Goal: Task Accomplishment & Management: Use online tool/utility

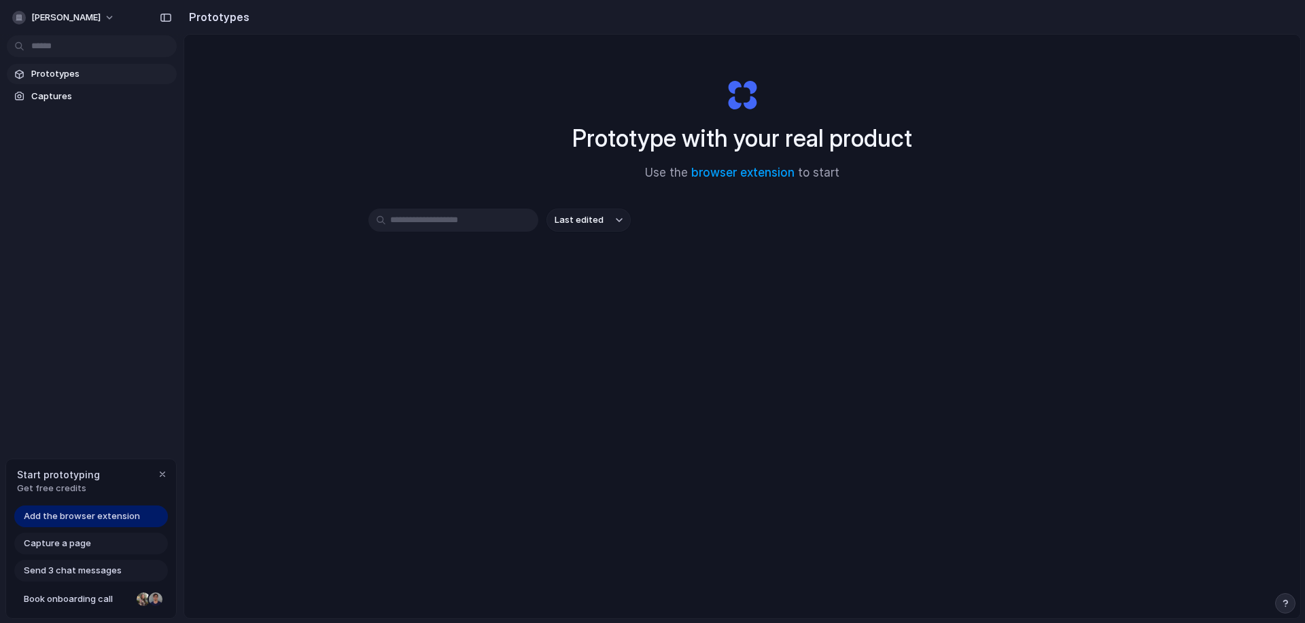
click at [416, 151] on div "Prototype with your real product Use the browser extension to start Last edited" at bounding box center [742, 363] width 1116 height 656
click at [47, 468] on span "Start prototyping" at bounding box center [58, 475] width 83 height 14
click at [162, 474] on div "button" at bounding box center [162, 474] width 11 height 11
click at [18, 16] on div "button" at bounding box center [19, 18] width 14 height 14
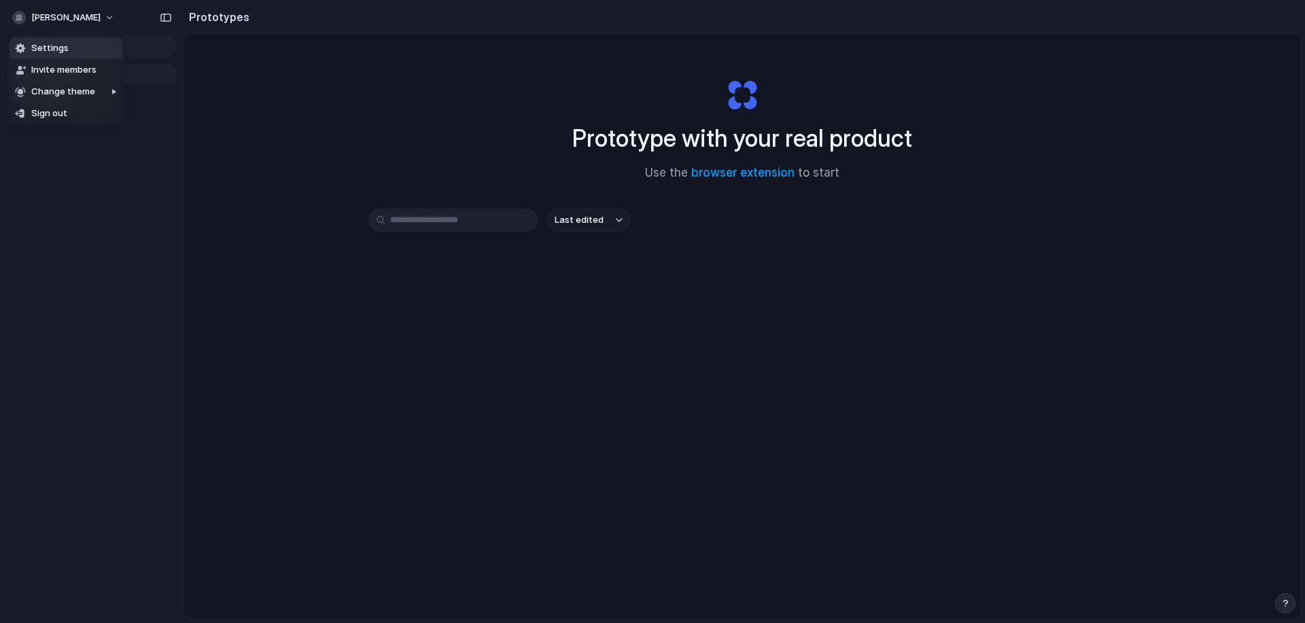
click at [73, 43] on li "Settings" at bounding box center [66, 48] width 113 height 22
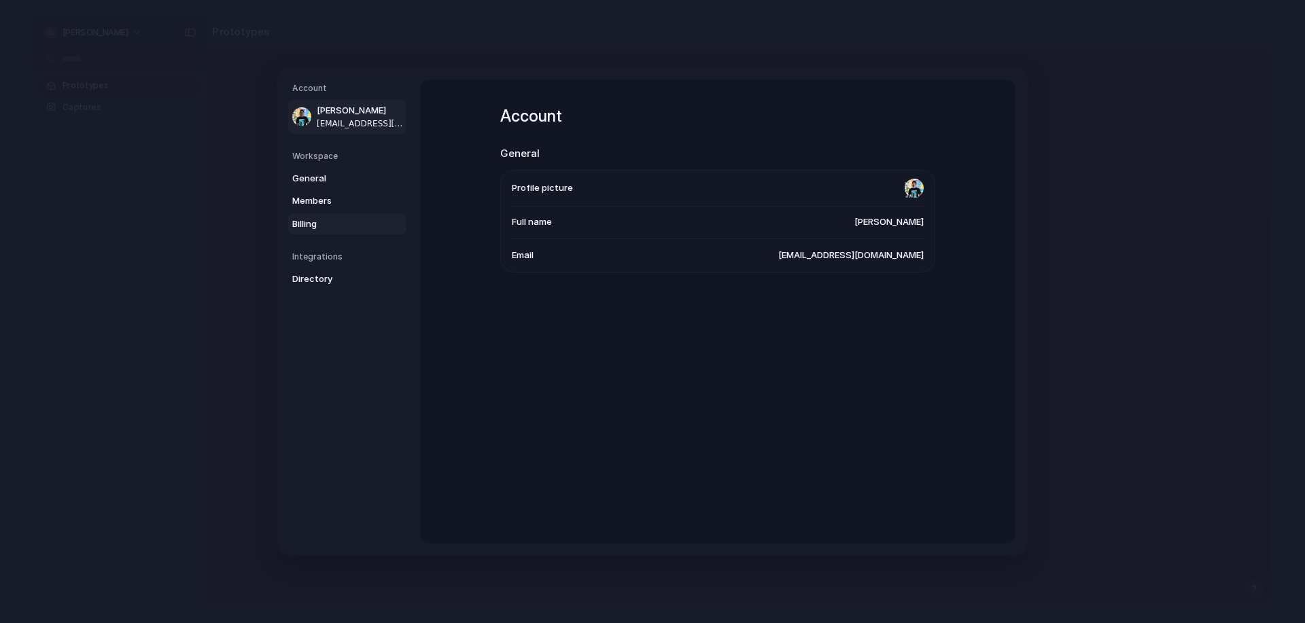
click at [328, 229] on span "Billing" at bounding box center [335, 224] width 87 height 14
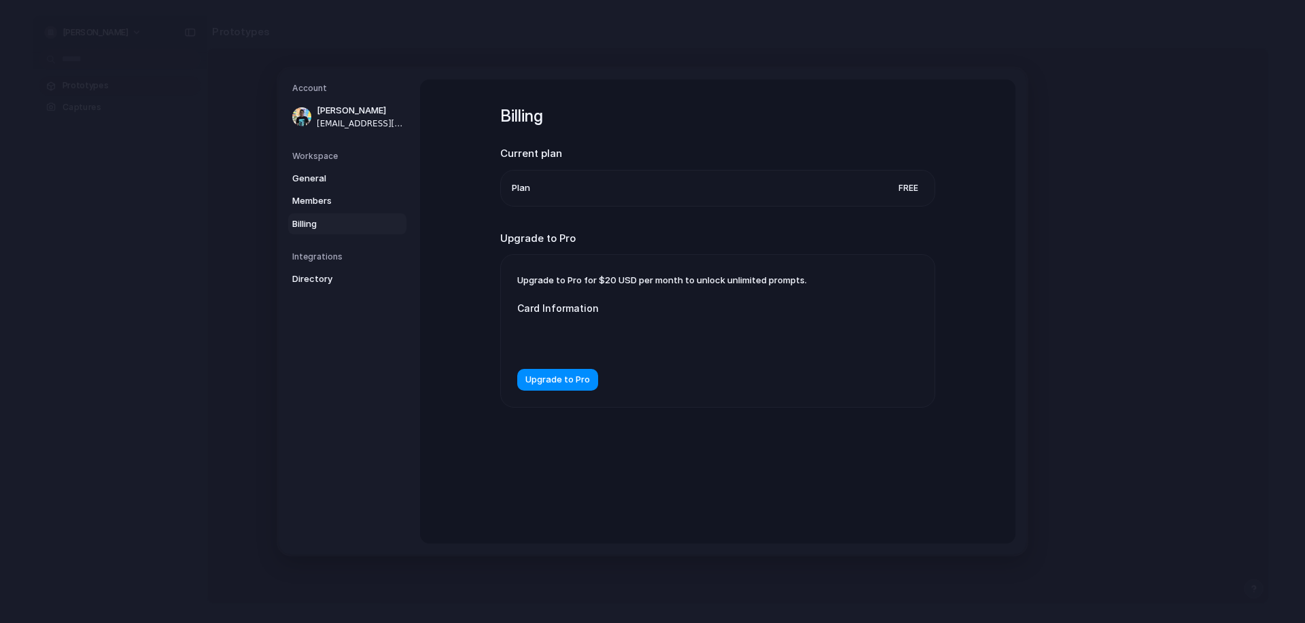
drag, startPoint x: 683, startPoint y: 269, endPoint x: 787, endPoint y: 268, distance: 104.0
click at [787, 268] on div "Upgrade to Pro for $20 USD per month to unlock unlimited prompts. Card Informat…" at bounding box center [718, 331] width 434 height 152
click at [775, 283] on span "Upgrade to Pro for $20 USD per month to unlock unlimited prompts." at bounding box center [661, 280] width 289 height 11
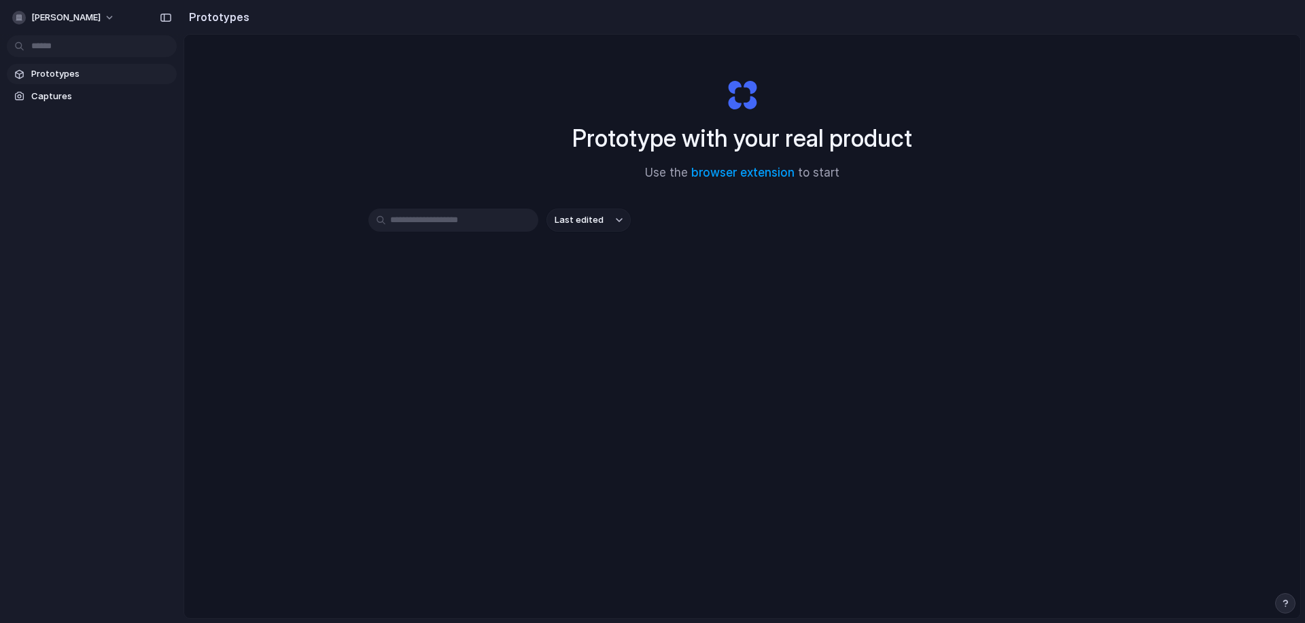
click at [484, 215] on input "text" at bounding box center [453, 220] width 170 height 23
click at [92, 88] on link "Captures" at bounding box center [92, 96] width 170 height 20
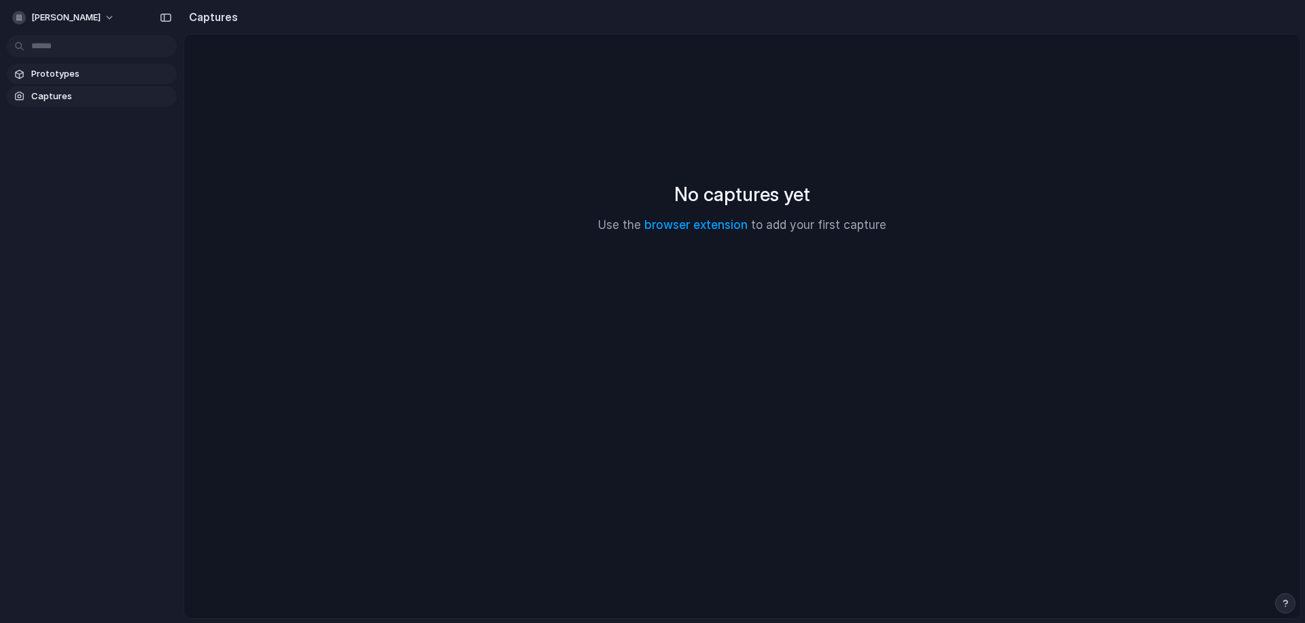
click at [98, 80] on span "Prototypes" at bounding box center [101, 74] width 140 height 14
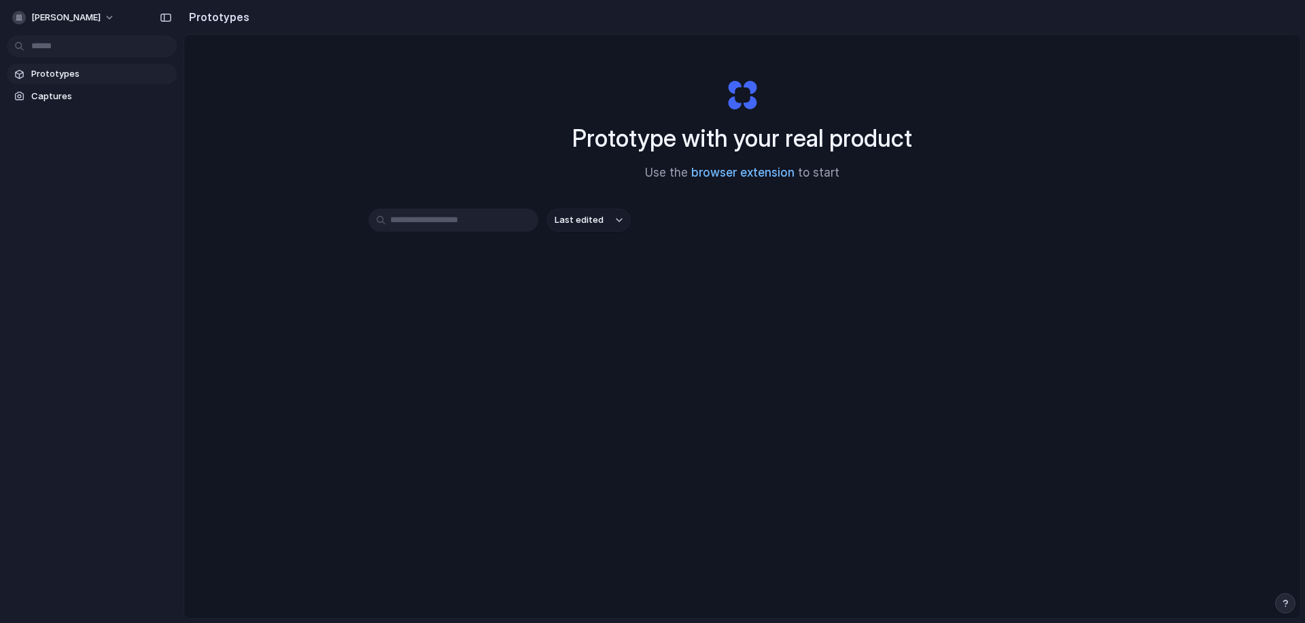
click at [771, 178] on link "browser extension" at bounding box center [742, 173] width 103 height 14
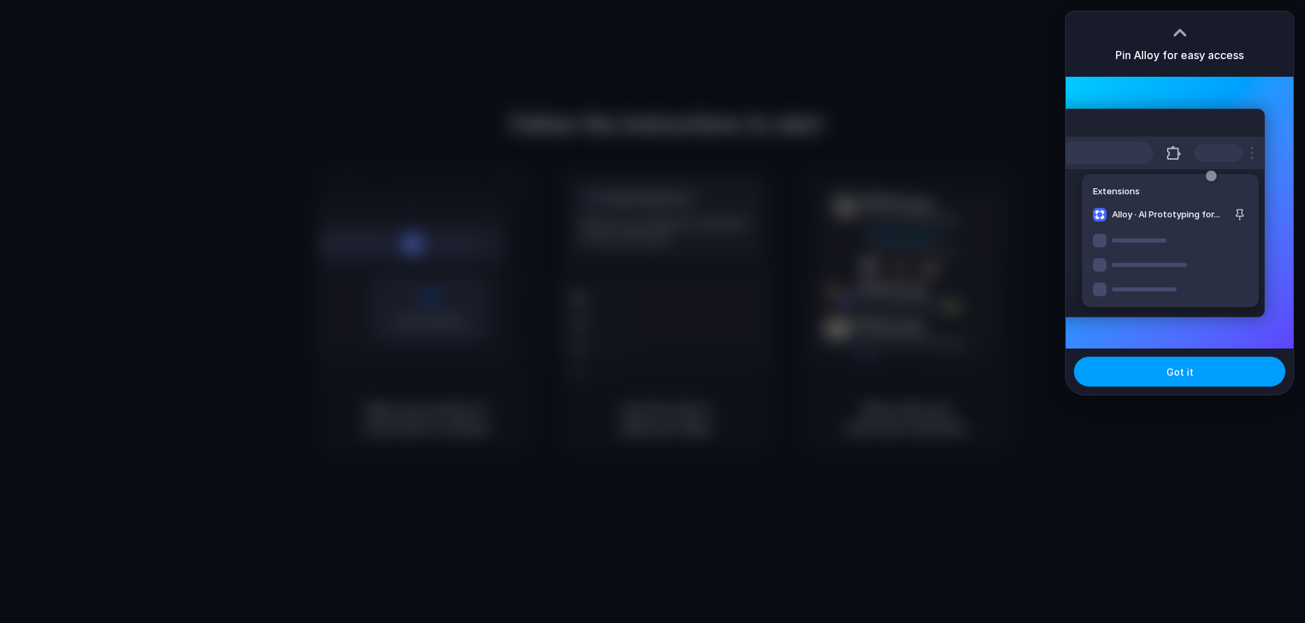
click at [1190, 368] on span "Got it" at bounding box center [1179, 372] width 27 height 14
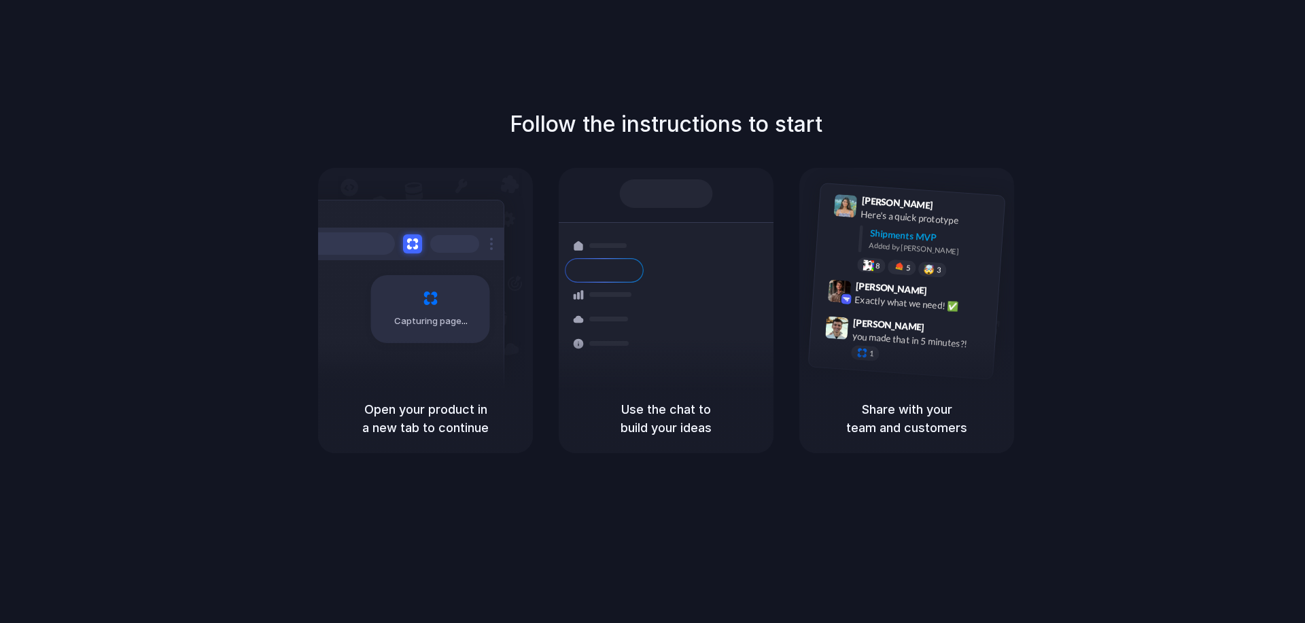
click at [1051, 374] on div "Follow the instructions to start Capturing page Open your product in a new tab …" at bounding box center [666, 280] width 1305 height 345
drag, startPoint x: 693, startPoint y: 120, endPoint x: 824, endPoint y: 122, distance: 130.5
click at [822, 122] on div "Follow the instructions to start Capturing page Open your product in a new tab …" at bounding box center [666, 280] width 1305 height 345
click at [853, 118] on div "Follow the instructions to start Capturing page Open your product in a new tab …" at bounding box center [666, 280] width 1305 height 345
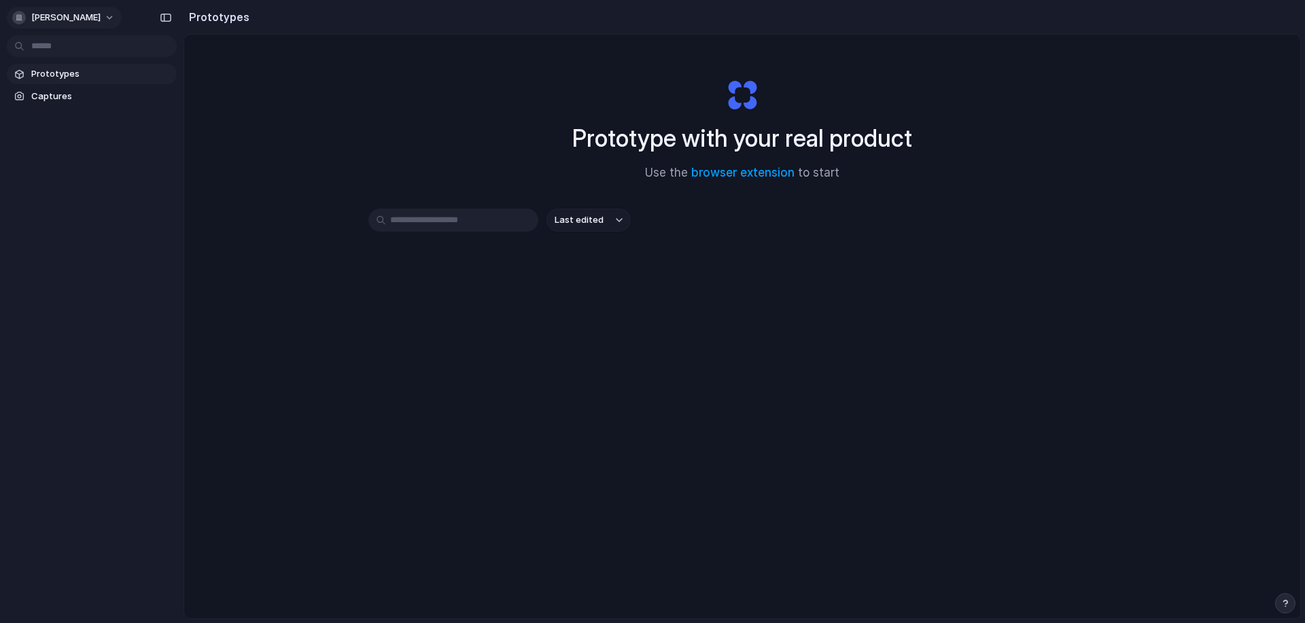
click at [56, 14] on span "[PERSON_NAME]" at bounding box center [65, 18] width 69 height 14
click at [58, 54] on span "Settings" at bounding box center [49, 48] width 37 height 14
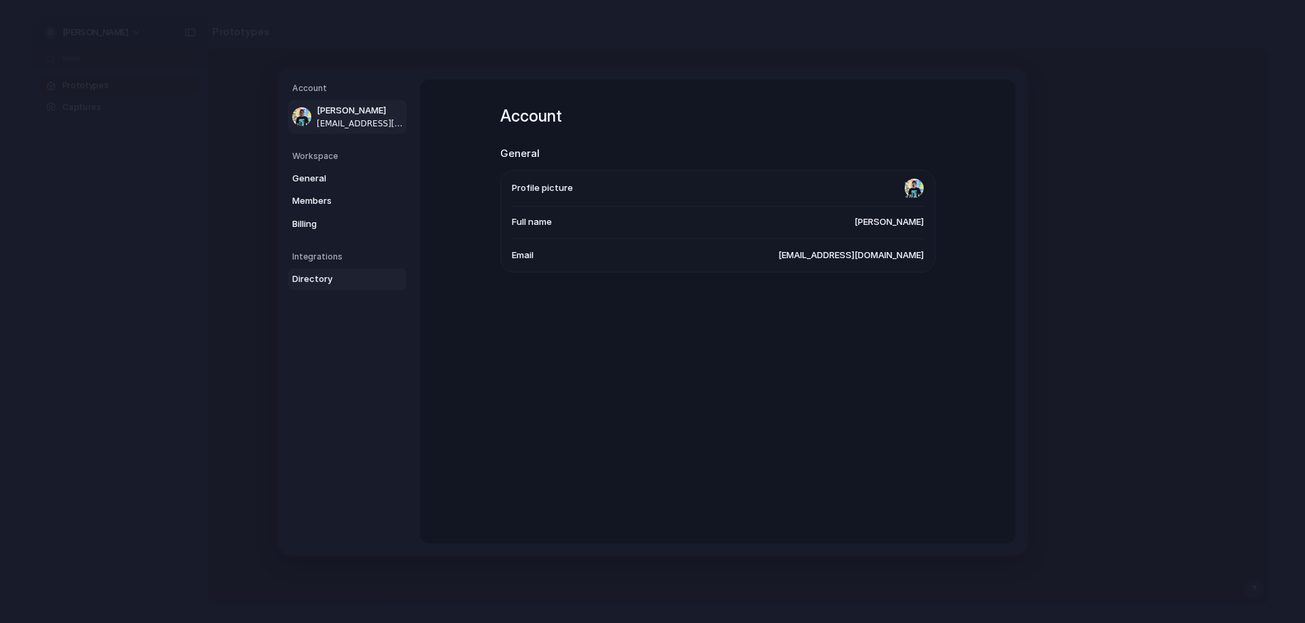
click at [323, 280] on span "Directory" at bounding box center [335, 279] width 87 height 14
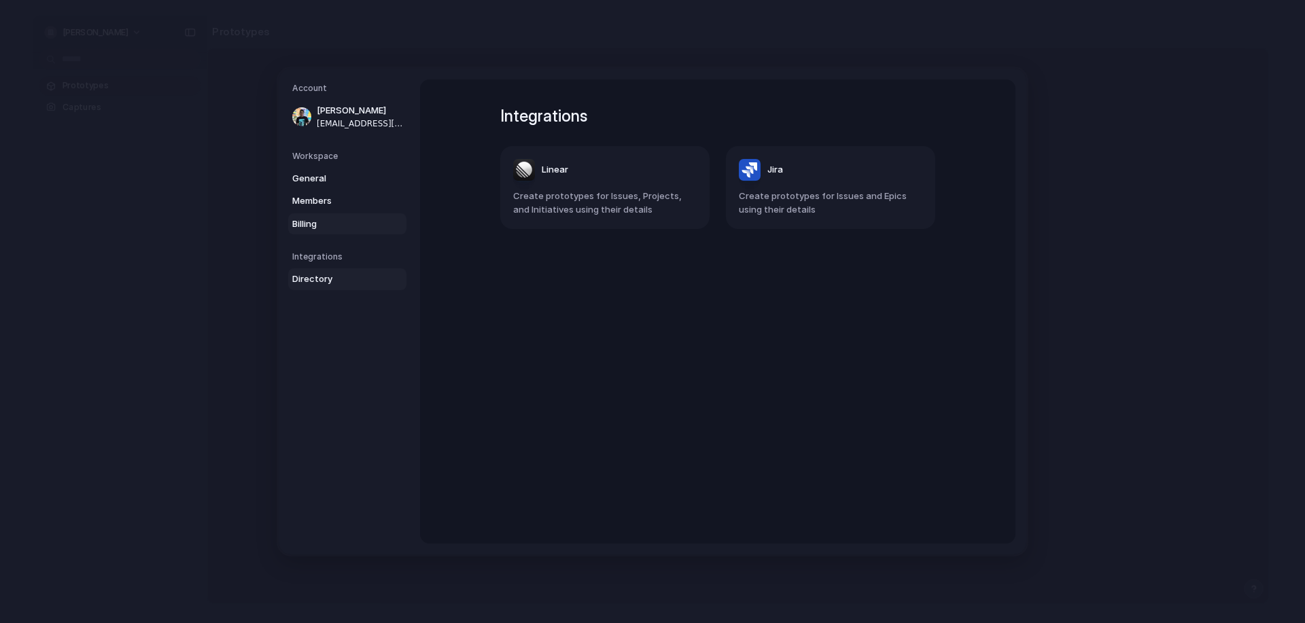
click at [324, 216] on link "Billing" at bounding box center [347, 224] width 118 height 22
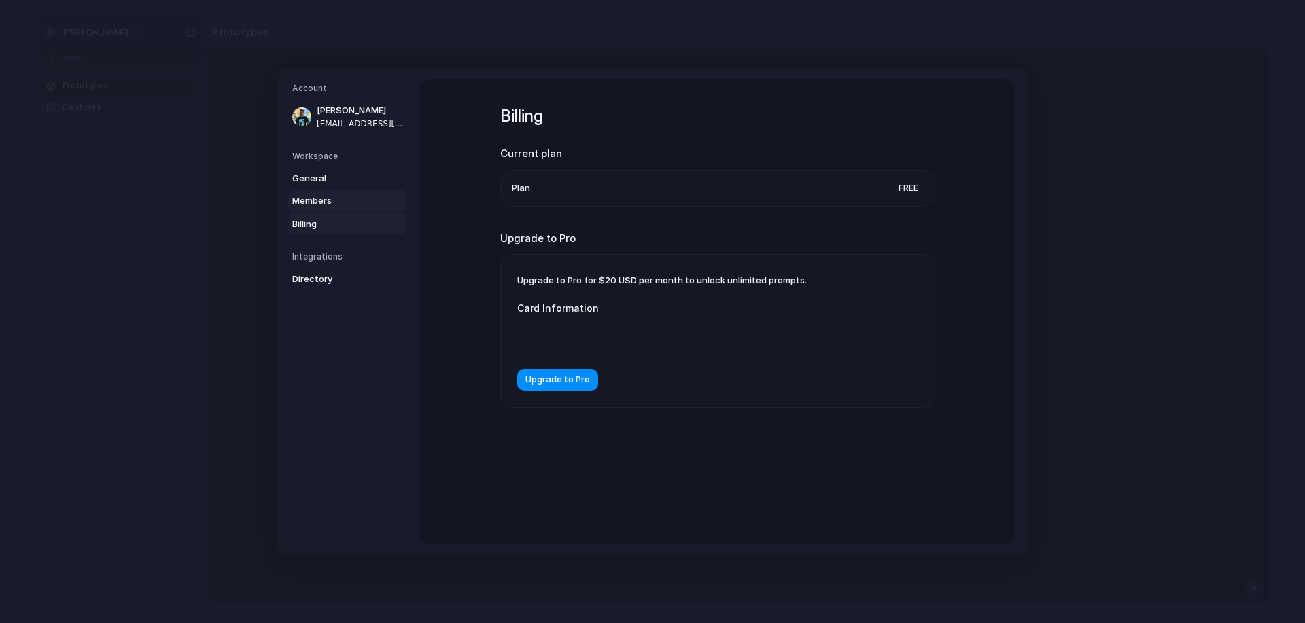
click at [326, 194] on link "Members" at bounding box center [347, 201] width 118 height 22
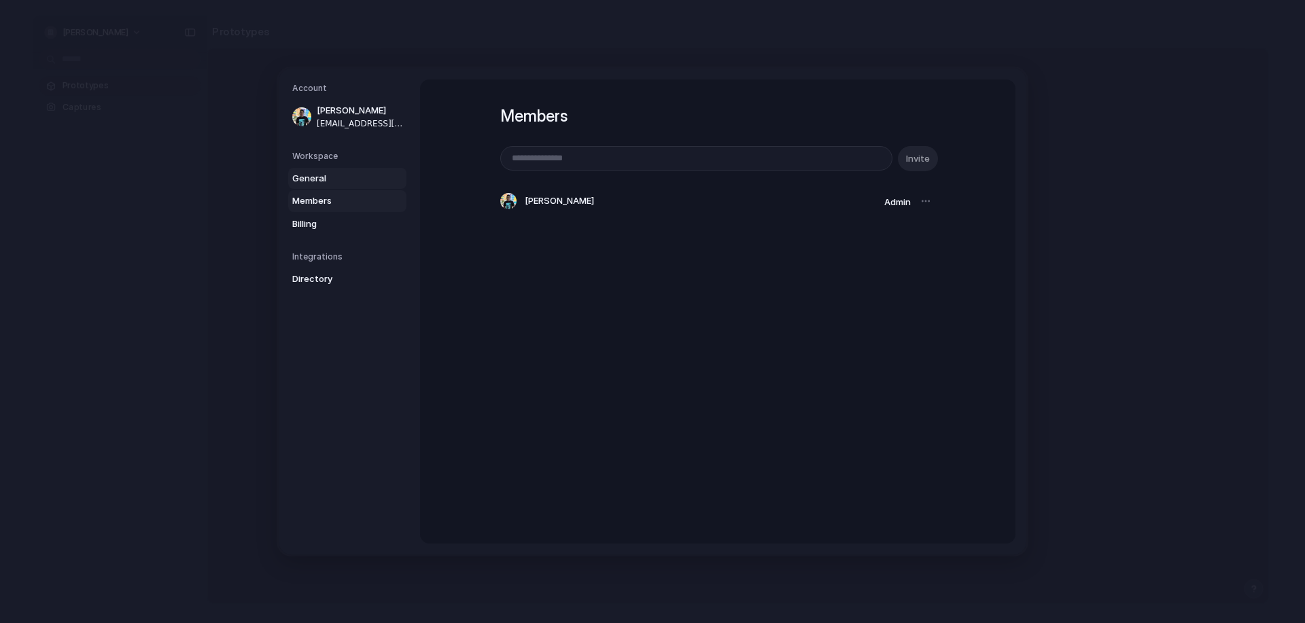
click at [326, 179] on span "General" at bounding box center [335, 179] width 87 height 14
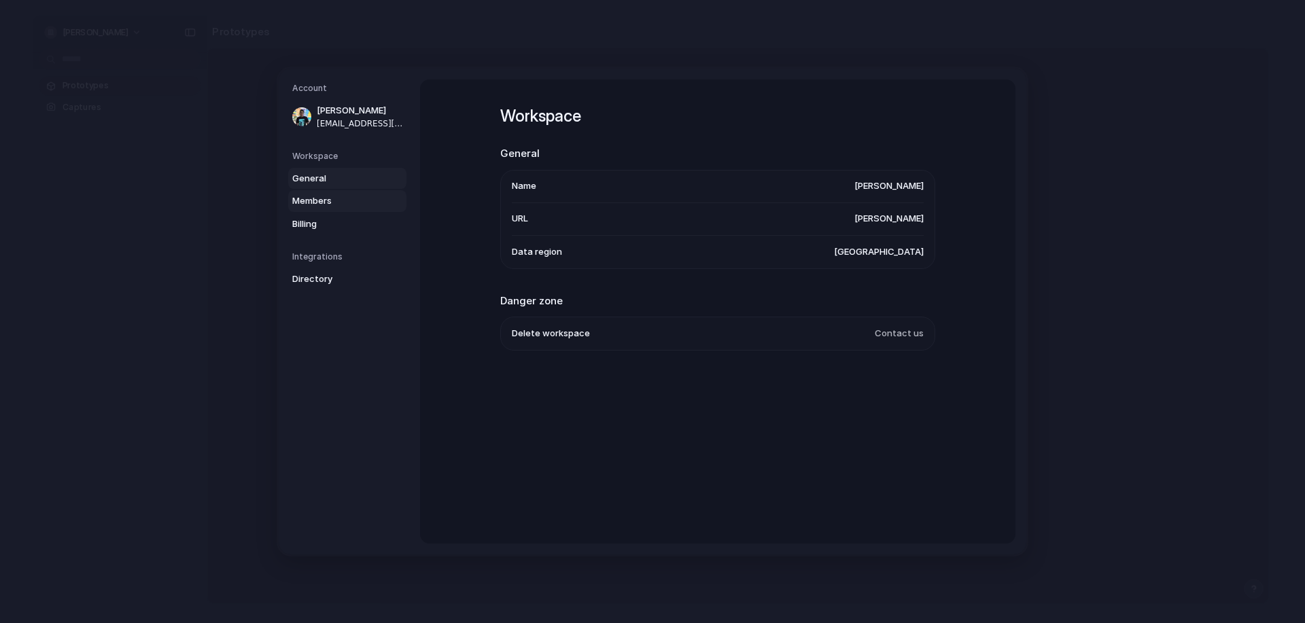
click at [327, 198] on span "Members" at bounding box center [335, 201] width 87 height 14
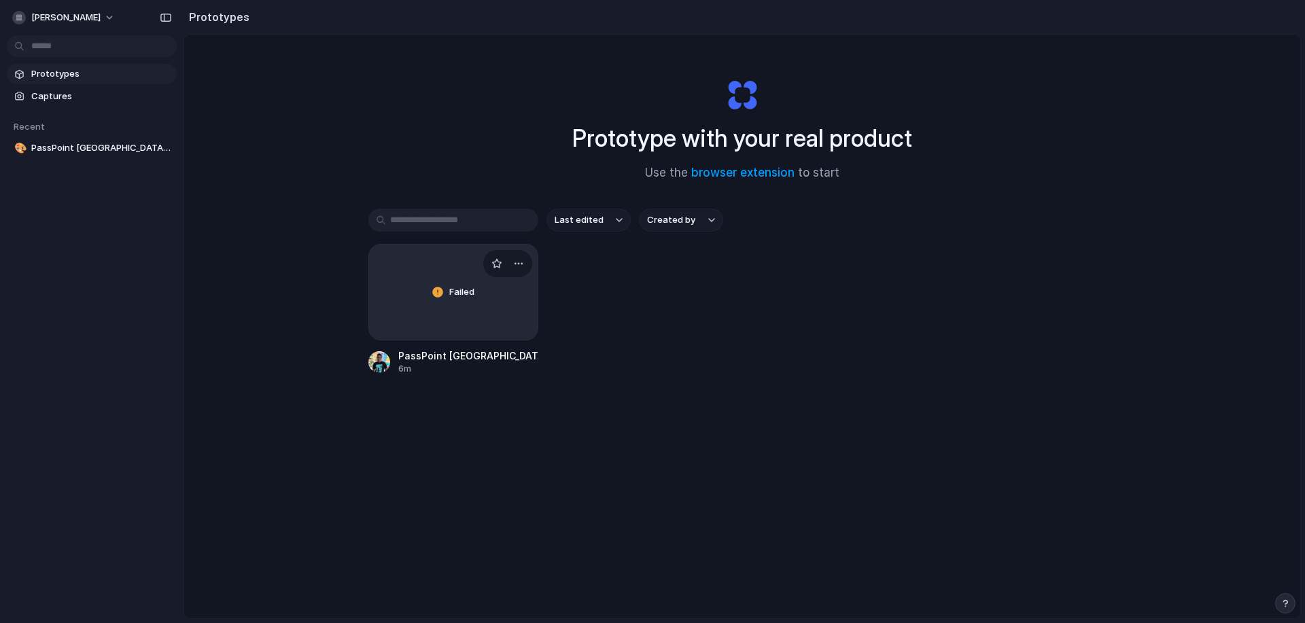
click at [443, 298] on div "Failed" at bounding box center [453, 292] width 169 height 95
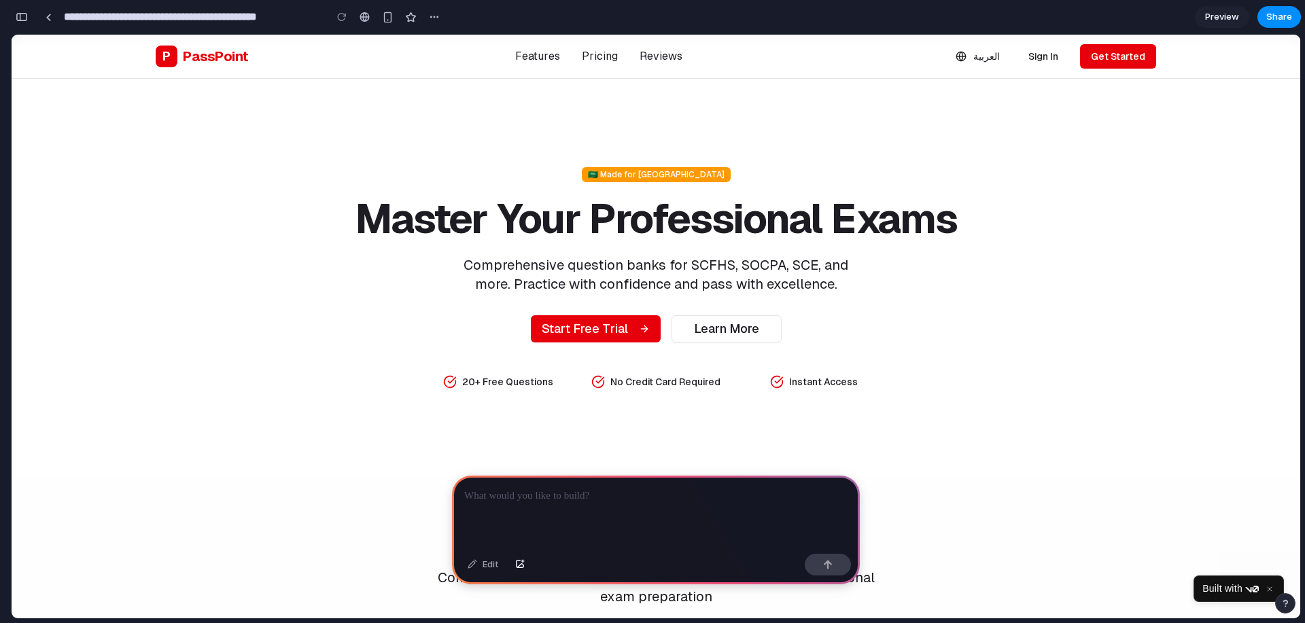
click at [722, 205] on h1 "Master Your Professional Exams" at bounding box center [655, 218] width 609 height 41
click at [596, 52] on link "Pricing" at bounding box center [600, 56] width 36 height 16
click at [626, 500] on div at bounding box center [656, 512] width 408 height 73
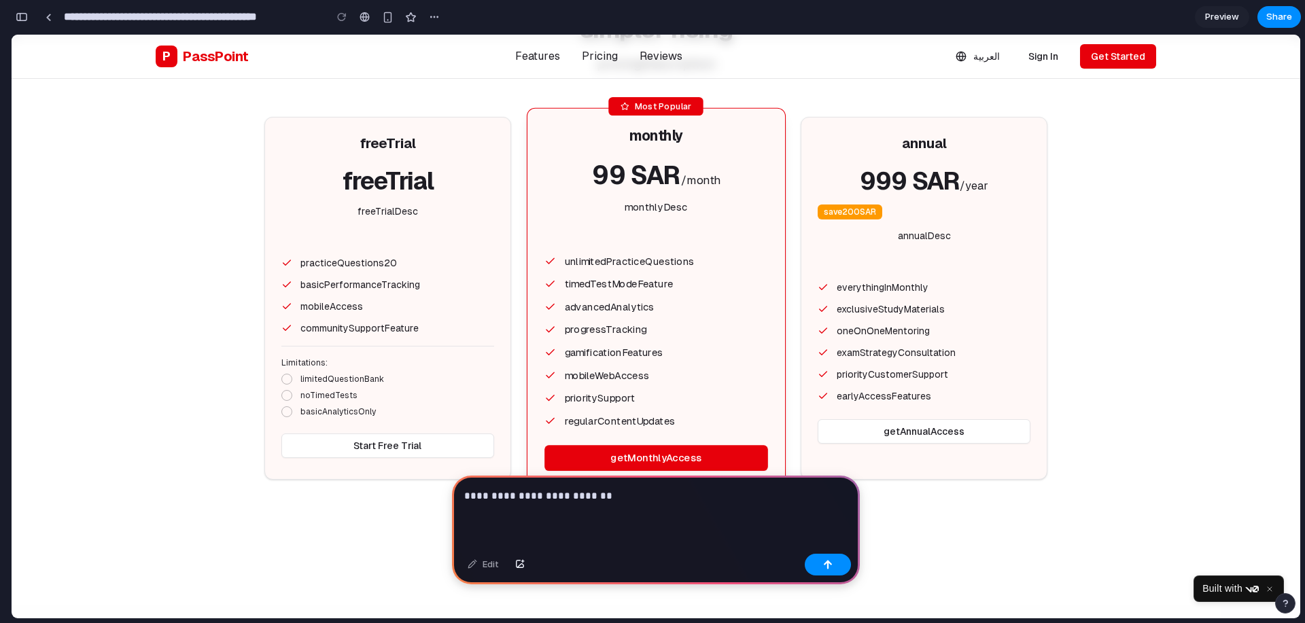
scroll to position [1223, 0]
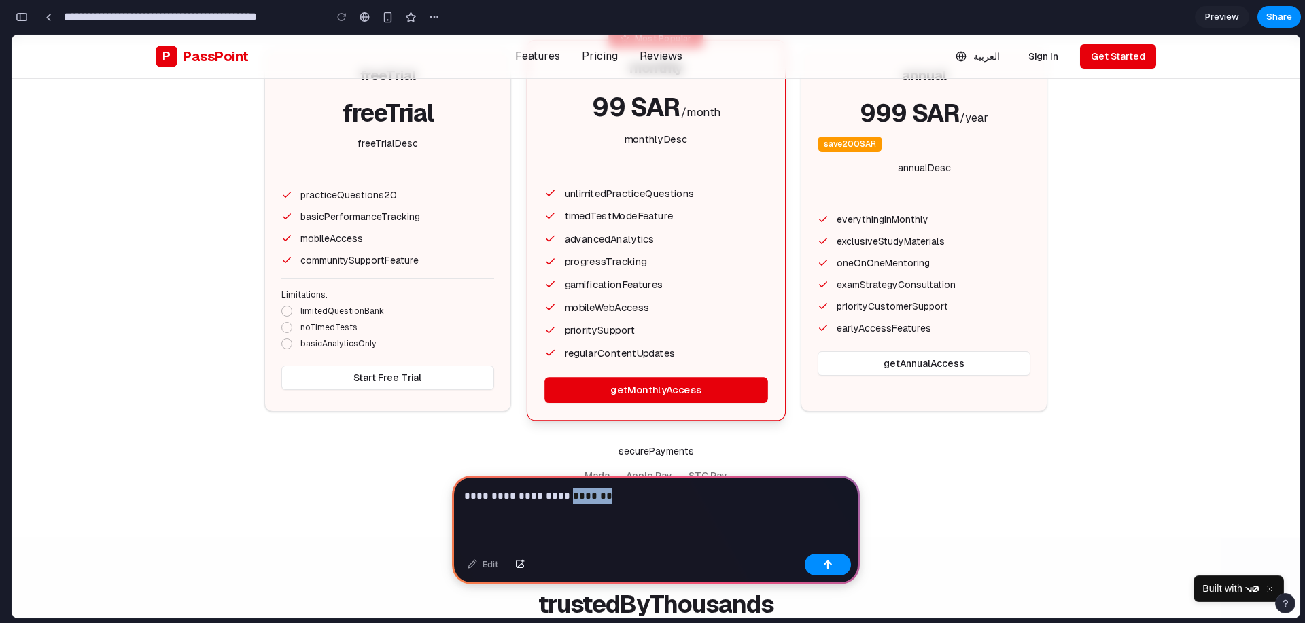
drag, startPoint x: 664, startPoint y: 501, endPoint x: 562, endPoint y: 496, distance: 102.0
click at [562, 496] on div "**********" at bounding box center [656, 512] width 408 height 73
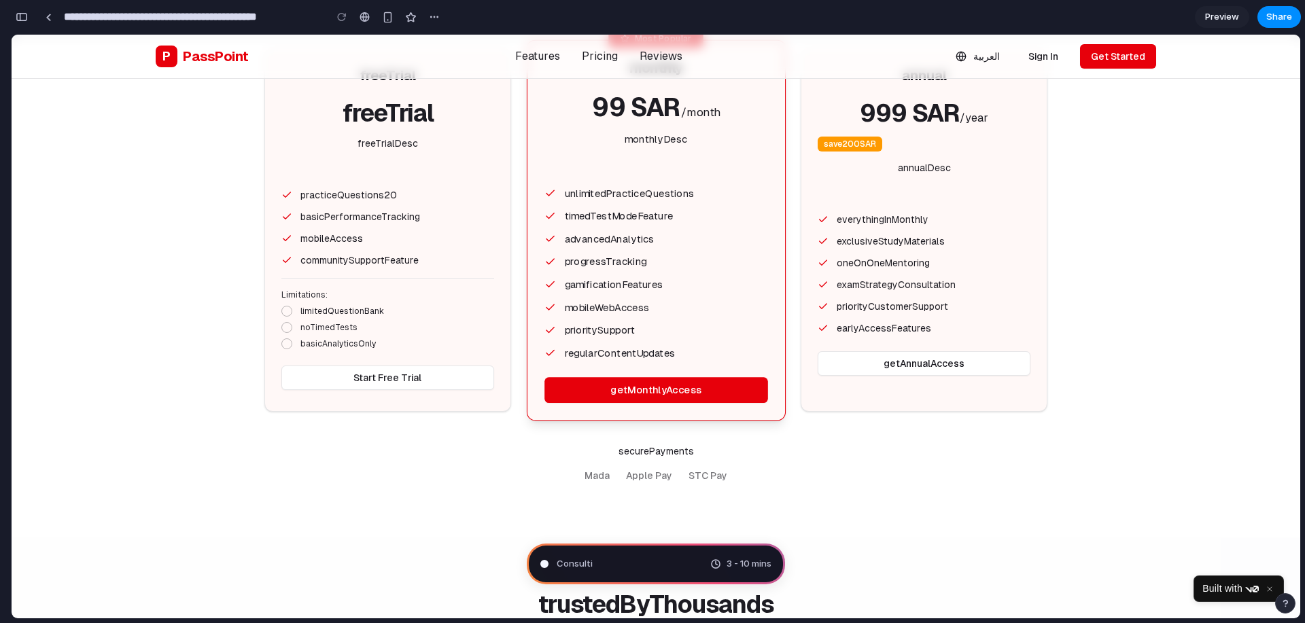
click at [1267, 588] on icon "Close" at bounding box center [1269, 589] width 4 height 4
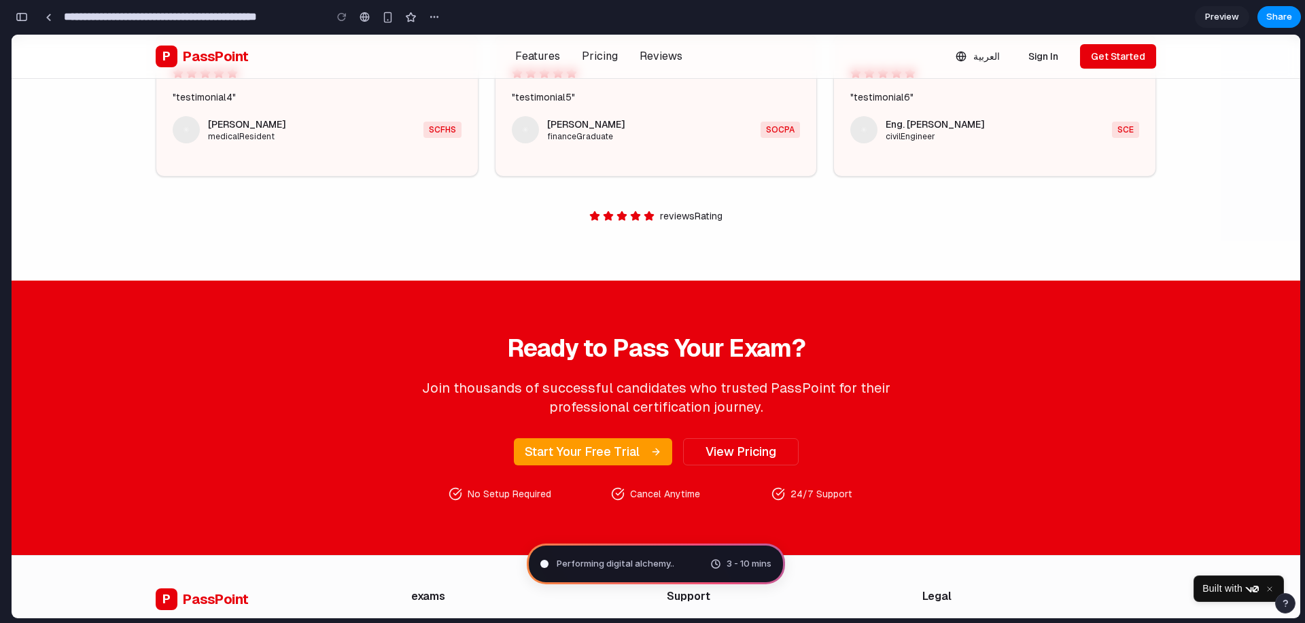
scroll to position [2219, 0]
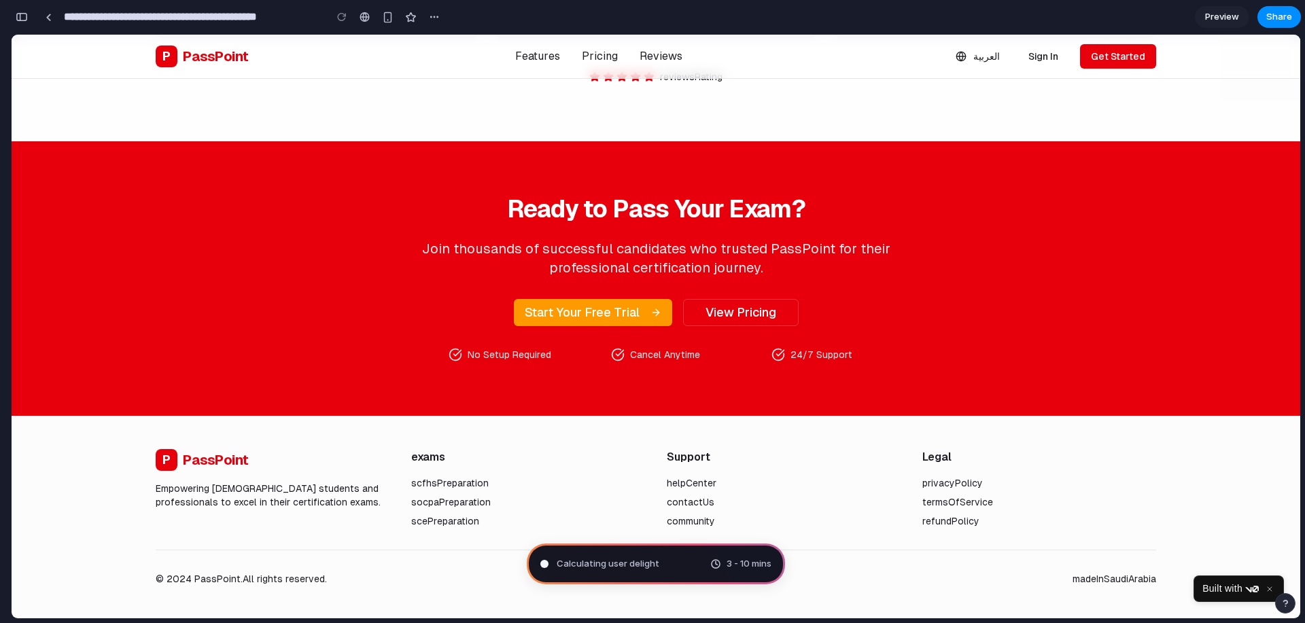
click at [1000, 249] on div "Ready to Pass Your Exam? Join thousands of successful candidates who trusted Pa…" at bounding box center [656, 279] width 1044 height 166
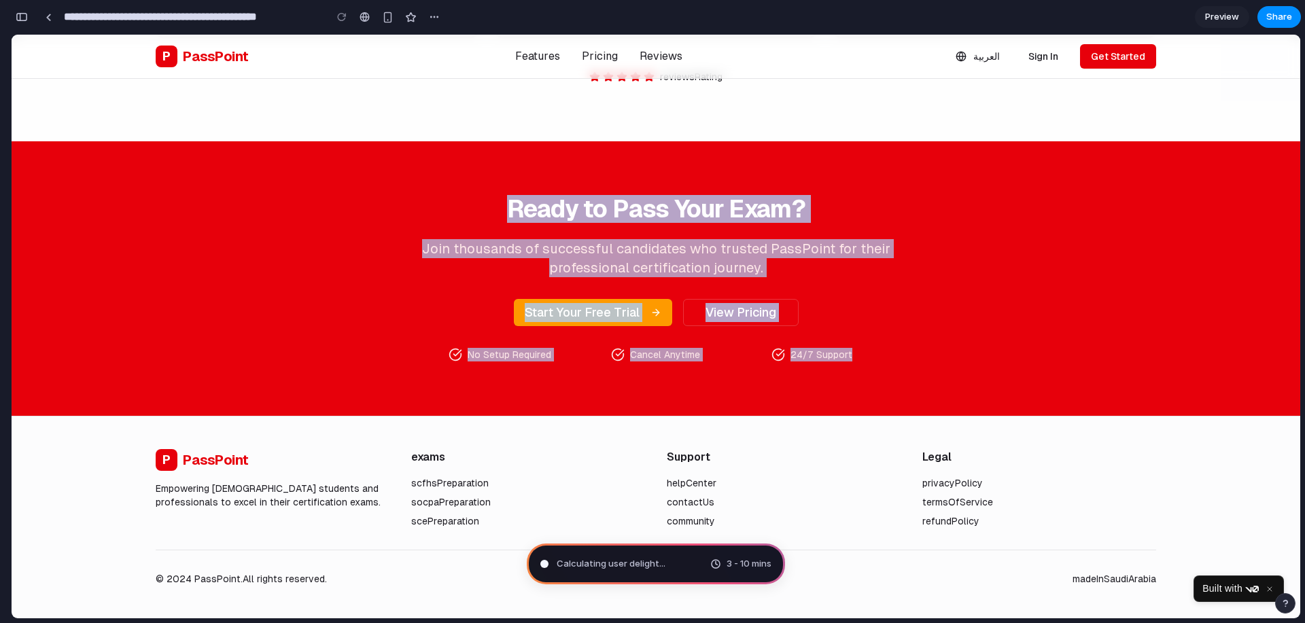
drag, startPoint x: 919, startPoint y: 361, endPoint x: 441, endPoint y: 150, distance: 522.7
click at [441, 150] on section "Ready to Pass Your Exam? Join thousands of successful candidates who trusted Pa…" at bounding box center [656, 278] width 1288 height 275
drag, startPoint x: 673, startPoint y: 256, endPoint x: 1053, endPoint y: 372, distance: 397.2
click at [1053, 372] on section "Ready to Pass Your Exam? Join thousands of successful candidates who trusted Pa…" at bounding box center [656, 278] width 1288 height 275
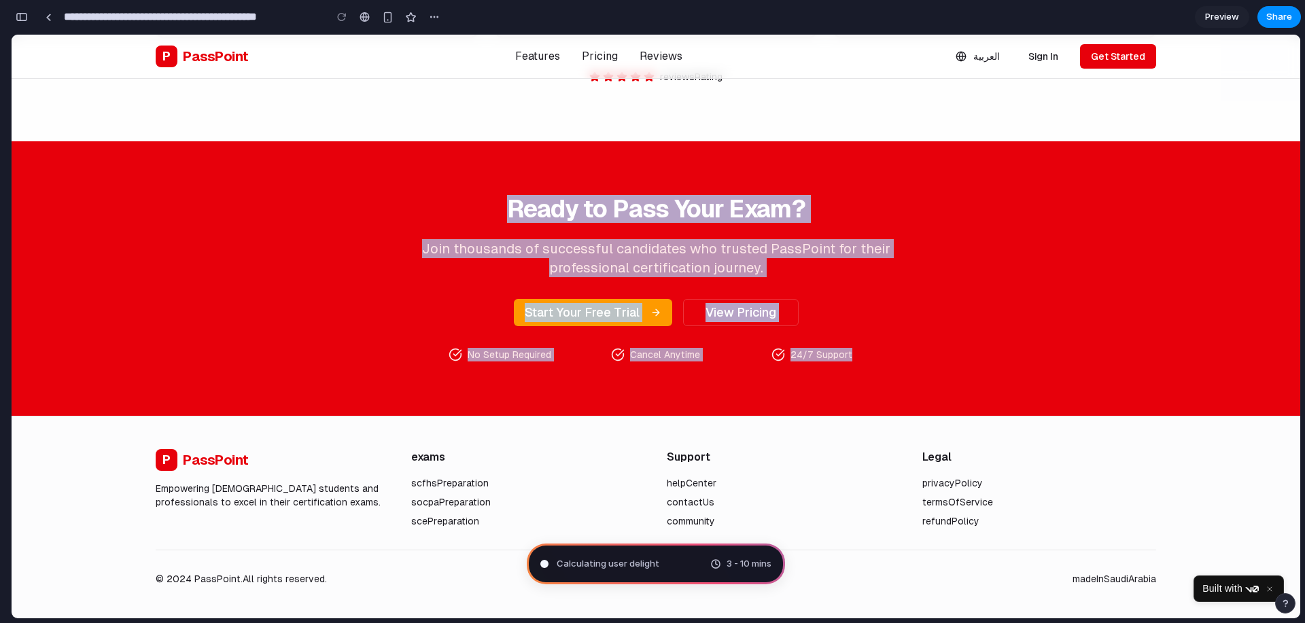
click at [1053, 372] on section "Ready to Pass Your Exam? Join thousands of successful candidates who trusted Pa…" at bounding box center [656, 278] width 1288 height 275
drag, startPoint x: 1053, startPoint y: 372, endPoint x: 465, endPoint y: 171, distance: 621.0
click at [465, 171] on section "Ready to Pass Your Exam? Join thousands of successful candidates who trusted Pa…" at bounding box center [656, 278] width 1288 height 275
click at [436, 201] on h2 "Ready to Pass Your Exam?" at bounding box center [656, 209] width 522 height 27
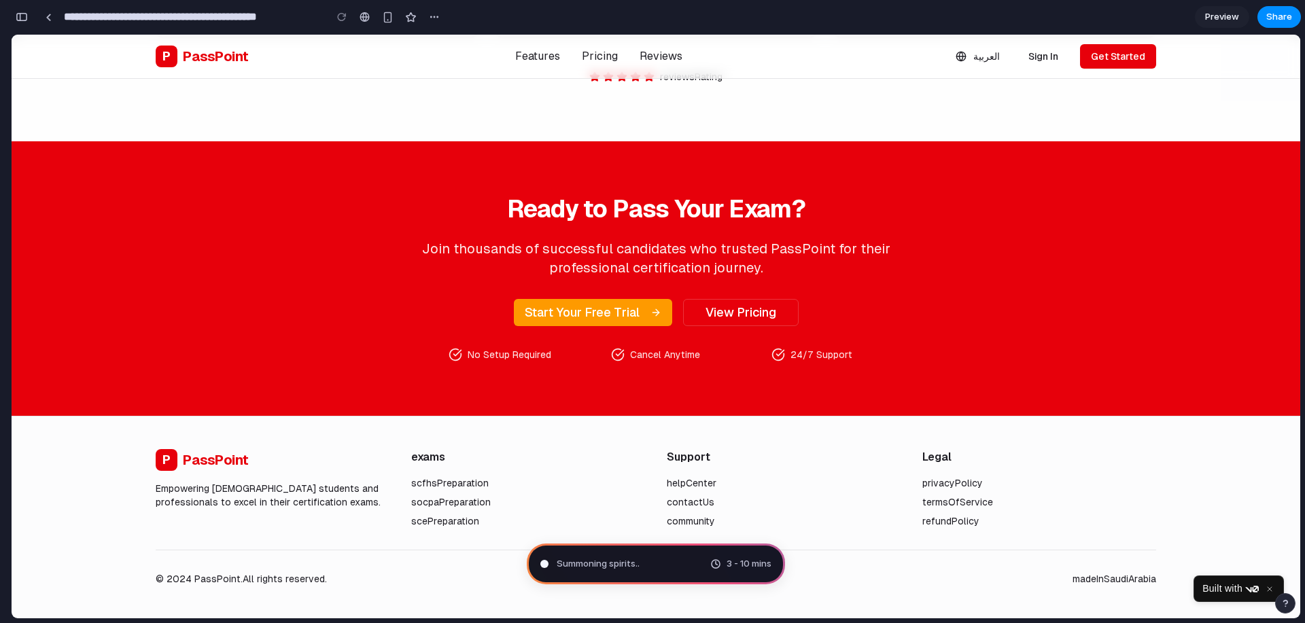
drag, startPoint x: 153, startPoint y: 519, endPoint x: 158, endPoint y: 369, distance: 150.3
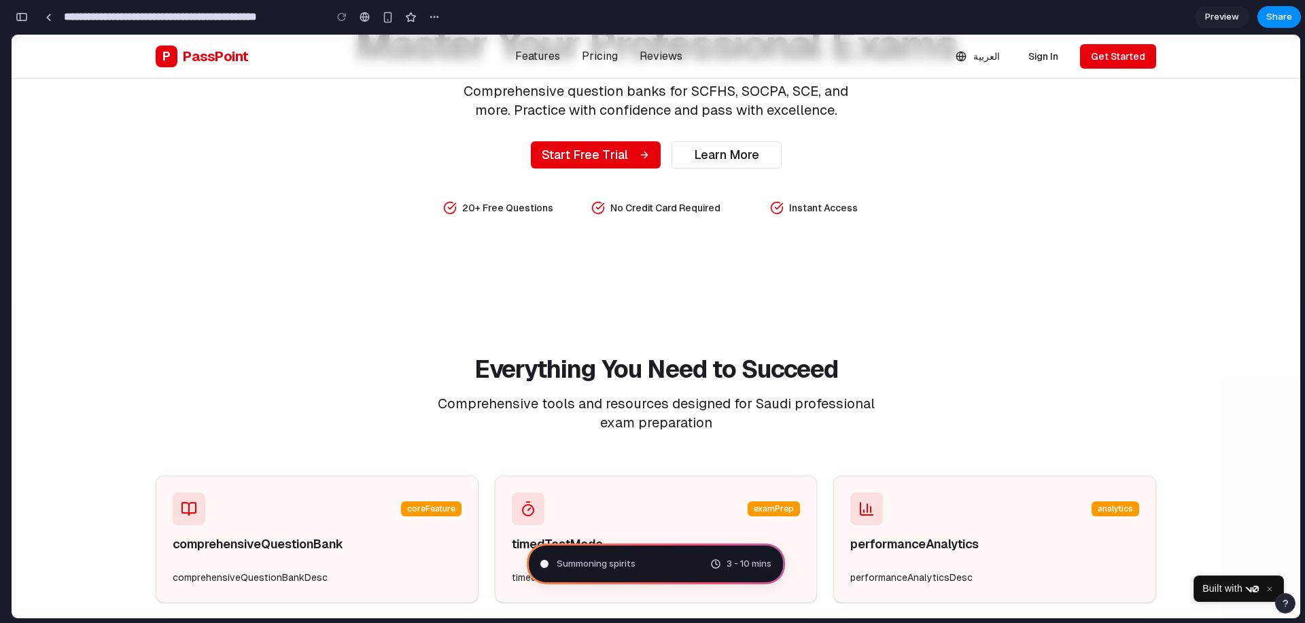
scroll to position [0, 0]
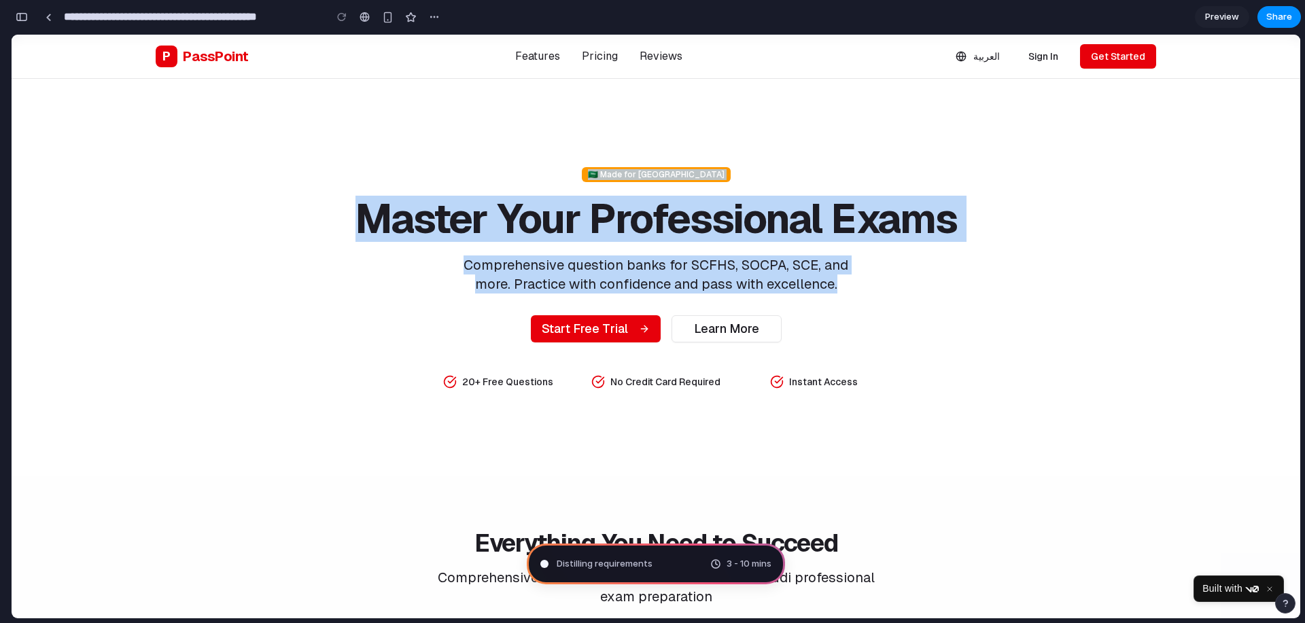
drag, startPoint x: 486, startPoint y: 148, endPoint x: 941, endPoint y: 318, distance: 486.0
click at [941, 318] on section "🇸🇦 Made for [GEOGRAPHIC_DATA] Master Your Professional Exams Comprehensive ques…" at bounding box center [656, 277] width 1288 height 397
click at [941, 318] on div "🇸🇦 Made for [GEOGRAPHIC_DATA] Master Your Professional Exams Comprehensive ques…" at bounding box center [655, 277] width 609 height 223
drag, startPoint x: 941, startPoint y: 318, endPoint x: 471, endPoint y: 164, distance: 494.9
click at [471, 164] on section "🇸🇦 Made for [GEOGRAPHIC_DATA] Master Your Professional Exams Comprehensive ques…" at bounding box center [656, 277] width 1288 height 397
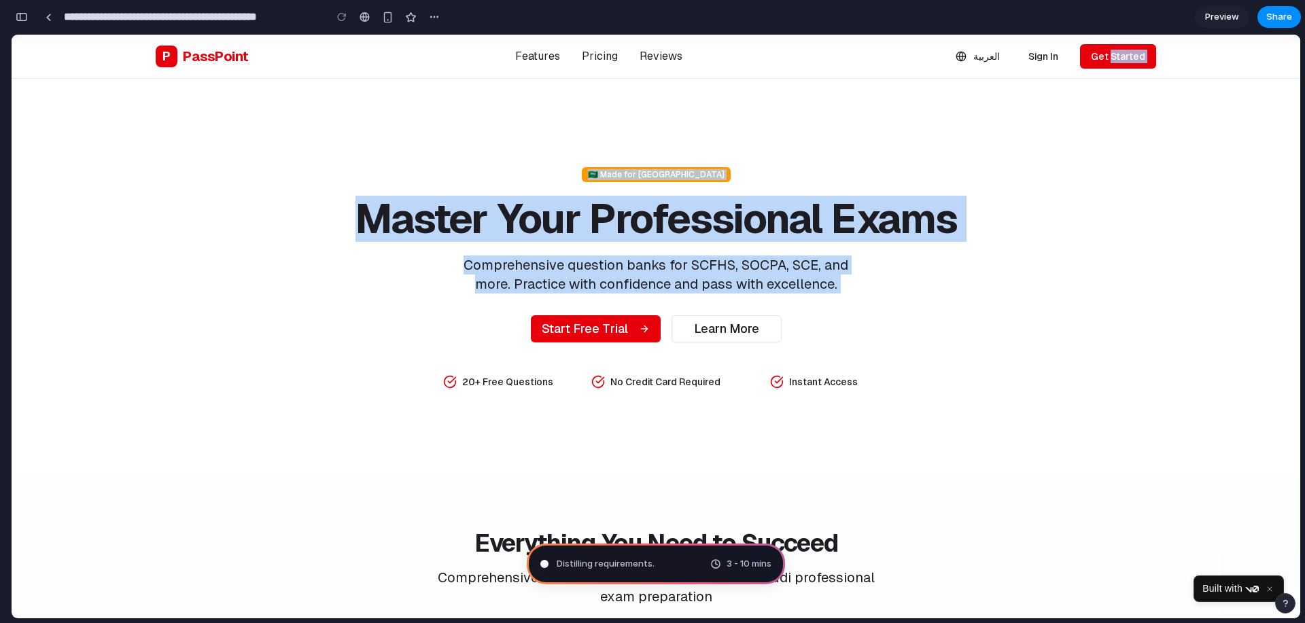
click at [471, 164] on section "🇸🇦 Made for [GEOGRAPHIC_DATA] Master Your Professional Exams Comprehensive ques…" at bounding box center [656, 277] width 1288 height 397
drag, startPoint x: 448, startPoint y: 164, endPoint x: 998, endPoint y: 339, distance: 576.4
click at [998, 339] on section "🇸🇦 Made for [GEOGRAPHIC_DATA] Master Your Professional Exams Comprehensive ques…" at bounding box center [656, 277] width 1288 height 397
click at [998, 339] on div "🇸🇦 Made for [GEOGRAPHIC_DATA] Master Your Professional Exams Comprehensive ques…" at bounding box center [656, 277] width 1044 height 223
drag, startPoint x: 998, startPoint y: 339, endPoint x: 474, endPoint y: 170, distance: 549.9
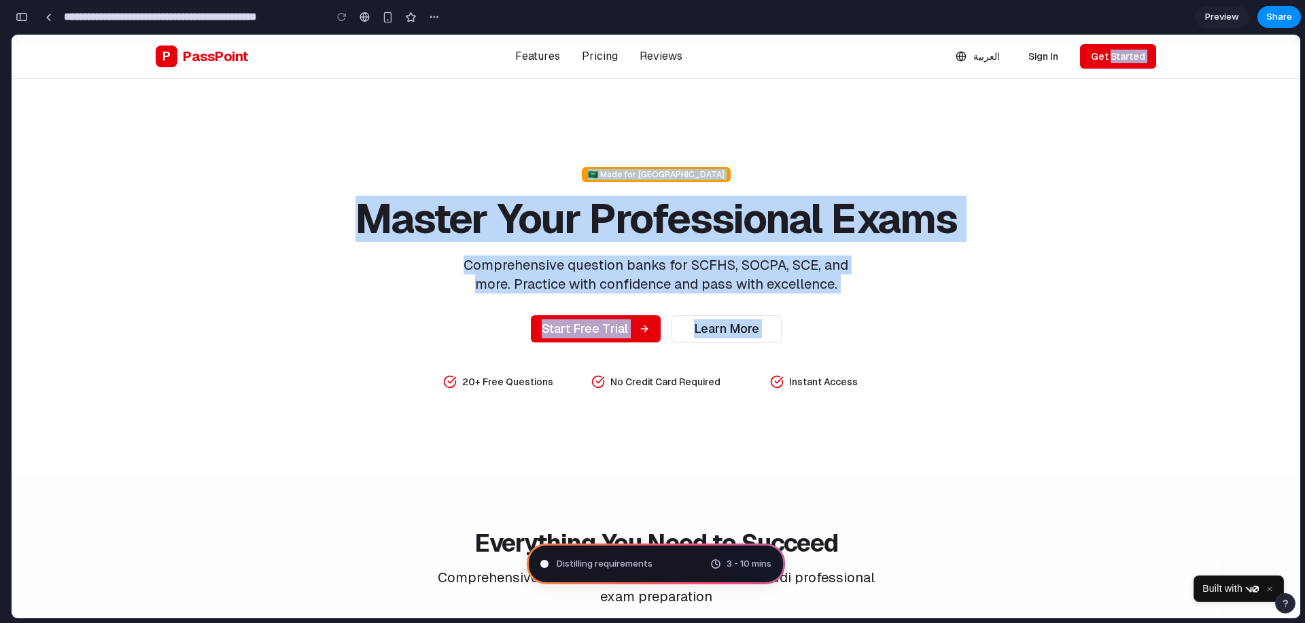
click at [474, 170] on div "🇸🇦 Made for [GEOGRAPHIC_DATA] Master Your Professional Exams Comprehensive ques…" at bounding box center [656, 277] width 1044 height 223
click at [474, 170] on div "🇸🇦 Made for [GEOGRAPHIC_DATA] Master Your Professional Exams Comprehensive ques…" at bounding box center [655, 277] width 609 height 223
drag, startPoint x: 451, startPoint y: 175, endPoint x: 992, endPoint y: 332, distance: 563.9
click at [992, 332] on div "🇸🇦 Made for [GEOGRAPHIC_DATA] Master Your Professional Exams Comprehensive ques…" at bounding box center [656, 277] width 1044 height 223
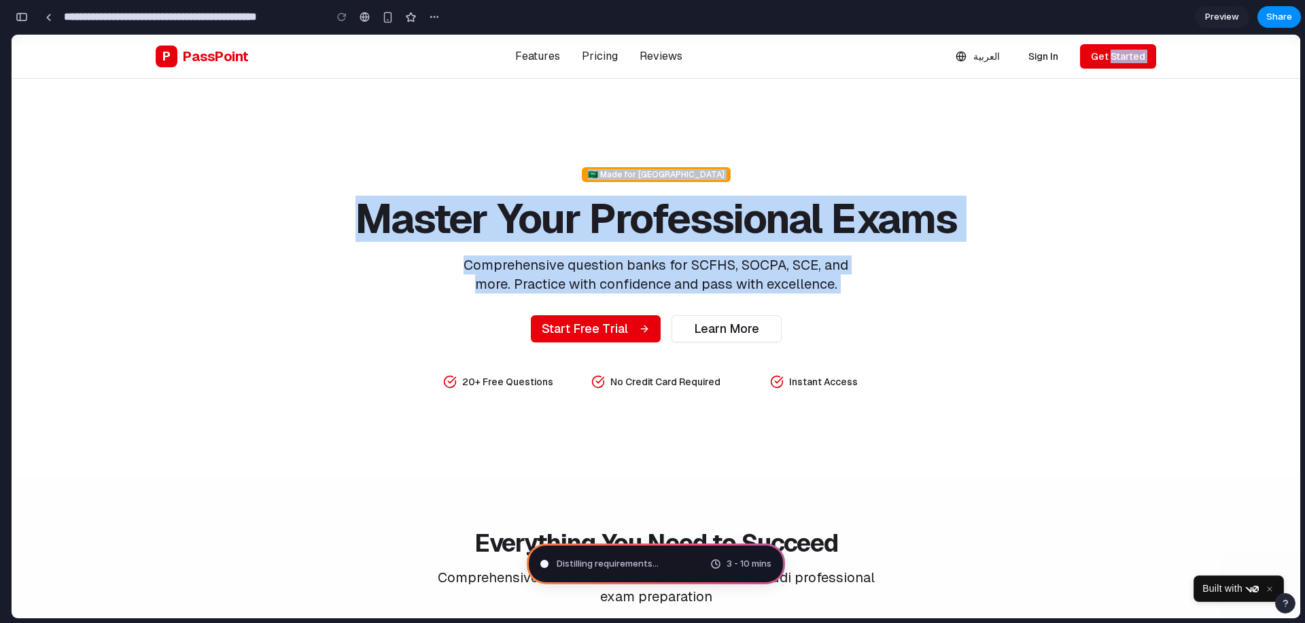
drag, startPoint x: 857, startPoint y: 288, endPoint x: 484, endPoint y: 171, distance: 390.9
click at [484, 171] on div "🇸🇦 Made for [GEOGRAPHIC_DATA] Master Your Professional Exams Comprehensive ques…" at bounding box center [656, 277] width 1044 height 223
click at [484, 171] on div "🇸🇦 Made for [GEOGRAPHIC_DATA] Master Your Professional Exams Comprehensive ques…" at bounding box center [655, 277] width 609 height 223
drag, startPoint x: 463, startPoint y: 172, endPoint x: 937, endPoint y: 325, distance: 498.6
click at [937, 325] on div "🇸🇦 Made for [GEOGRAPHIC_DATA] Master Your Professional Exams Comprehensive ques…" at bounding box center [655, 277] width 609 height 223
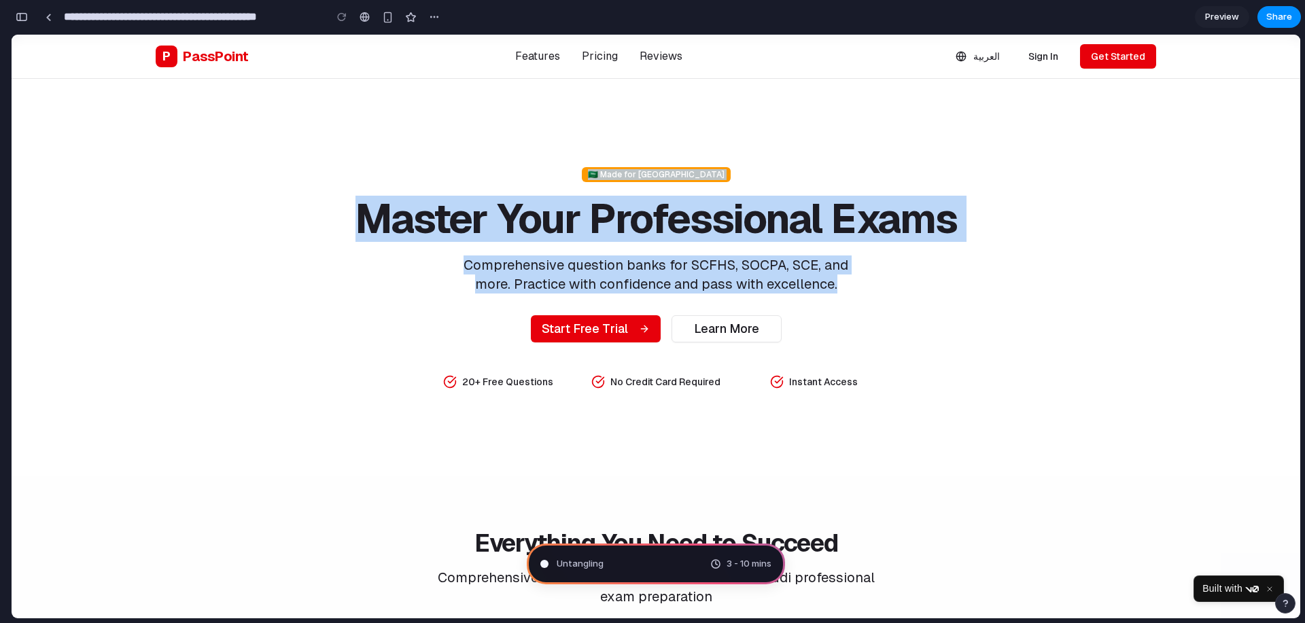
click at [926, 328] on div "🇸🇦 Made for [GEOGRAPHIC_DATA] Master Your Professional Exams Comprehensive ques…" at bounding box center [655, 277] width 609 height 223
drag, startPoint x: 746, startPoint y: 289, endPoint x: 489, endPoint y: 184, distance: 277.6
click at [489, 184] on div "🇸🇦 Made for [GEOGRAPHIC_DATA] Master Your Professional Exams Comprehensive ques…" at bounding box center [655, 277] width 609 height 223
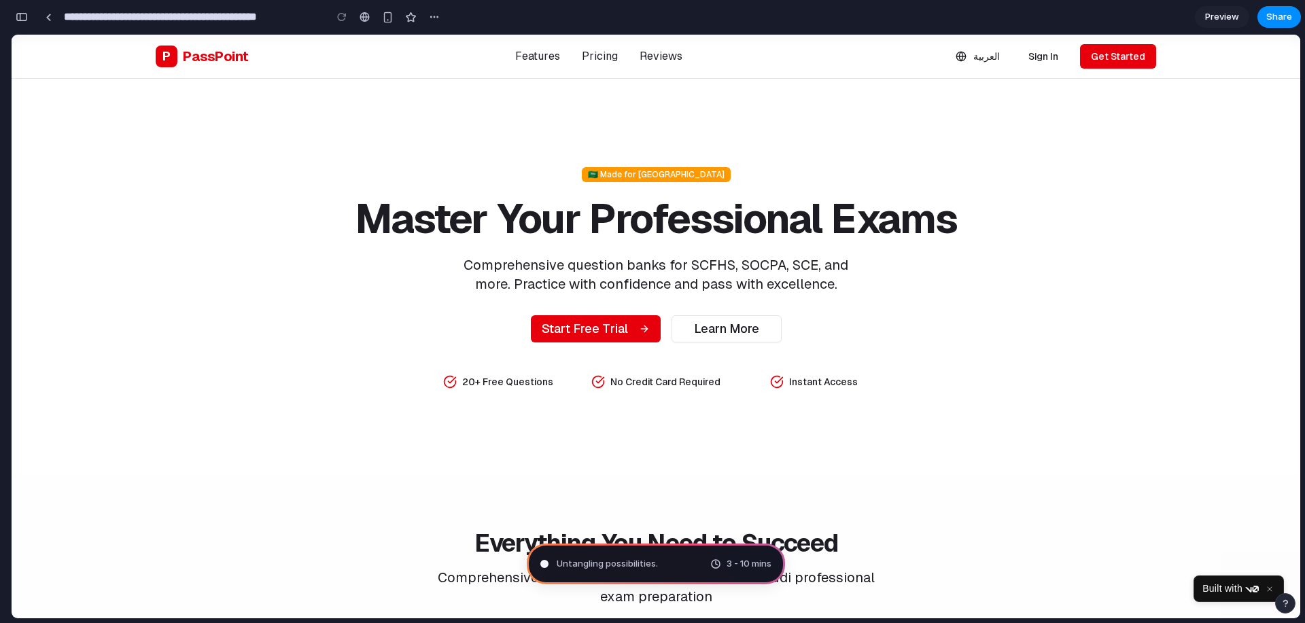
click at [489, 184] on div "🇸🇦 Made for [GEOGRAPHIC_DATA] Master Your Professional Exams Comprehensive ques…" at bounding box center [655, 277] width 609 height 223
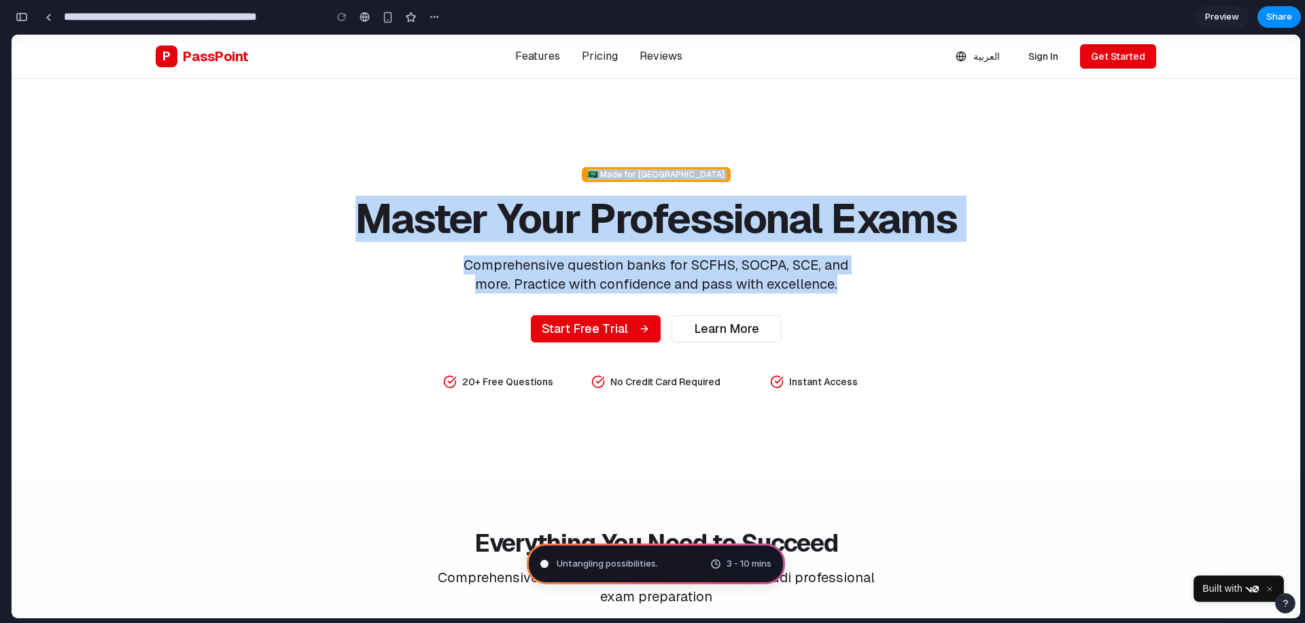
drag, startPoint x: 470, startPoint y: 185, endPoint x: 938, endPoint y: 326, distance: 489.1
click at [938, 326] on div "🇸🇦 Made for [GEOGRAPHIC_DATA] Master Your Professional Exams Comprehensive ques…" at bounding box center [655, 277] width 609 height 223
drag, startPoint x: 947, startPoint y: 334, endPoint x: 480, endPoint y: 164, distance: 496.8
click at [480, 164] on section "🇸🇦 Made for [GEOGRAPHIC_DATA] Master Your Professional Exams Comprehensive ques…" at bounding box center [656, 277] width 1288 height 397
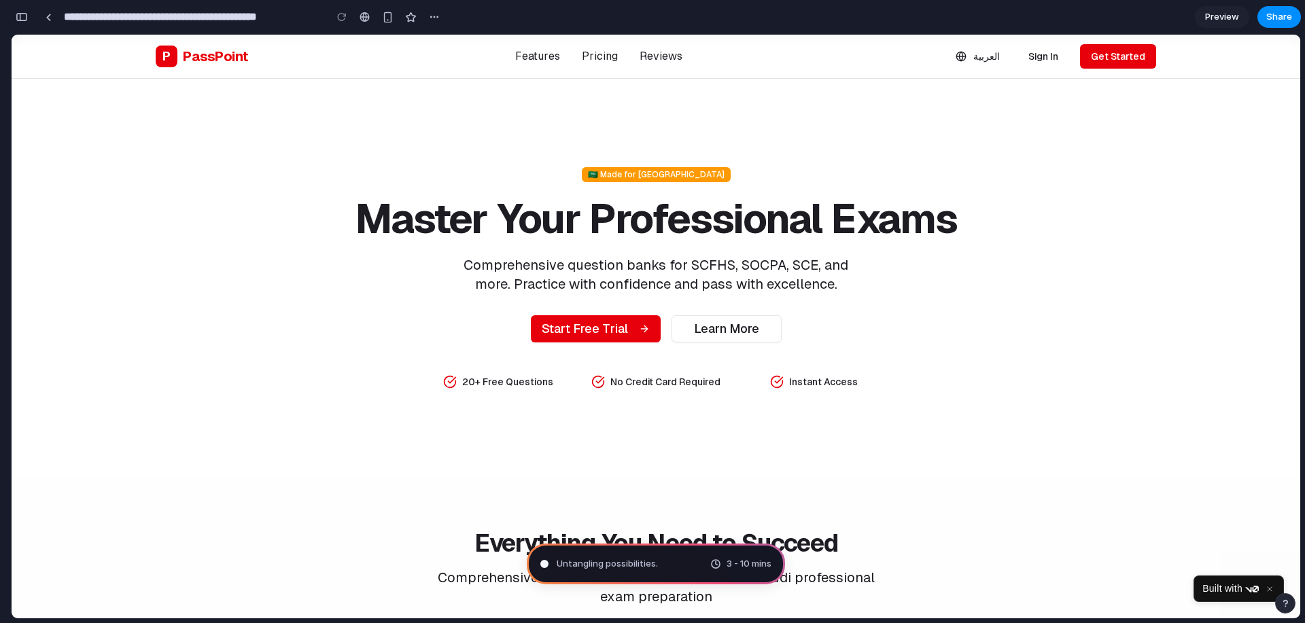
drag, startPoint x: 487, startPoint y: 168, endPoint x: 453, endPoint y: 159, distance: 34.4
click at [453, 159] on section "🇸🇦 Made for [GEOGRAPHIC_DATA] Master Your Professional Exams Comprehensive ques…" at bounding box center [656, 277] width 1288 height 397
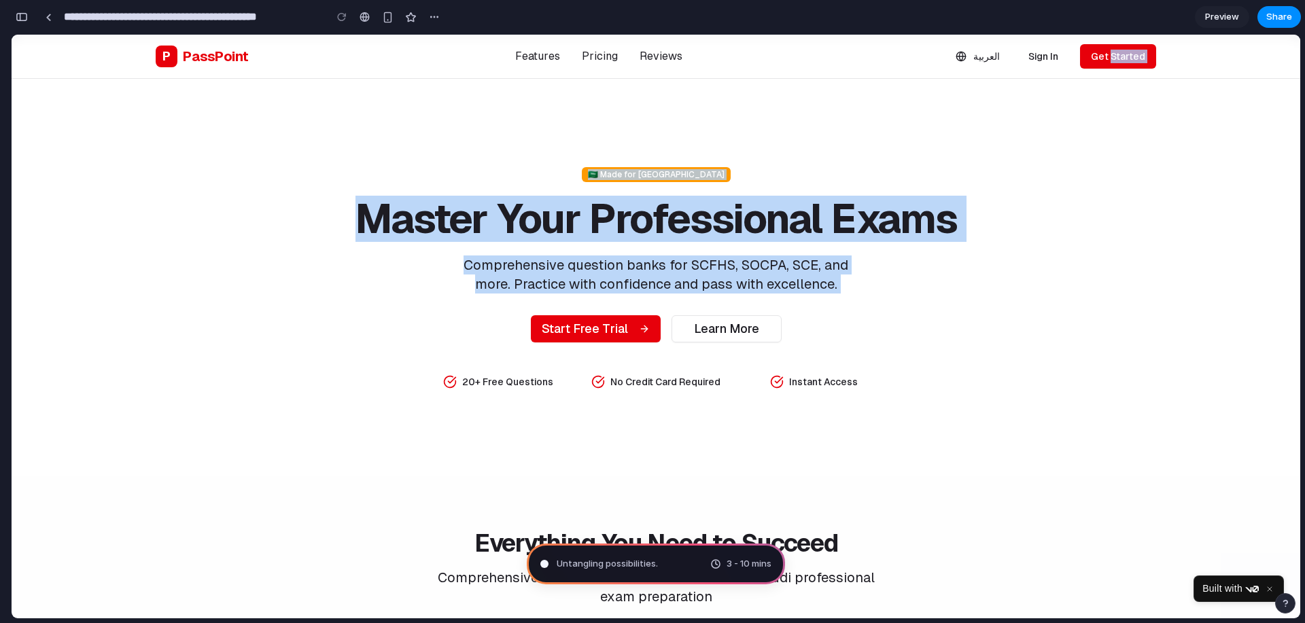
drag, startPoint x: 453, startPoint y: 159, endPoint x: 957, endPoint y: 317, distance: 528.5
click at [957, 317] on section "🇸🇦 Made for [GEOGRAPHIC_DATA] Master Your Professional Exams Comprehensive ques…" at bounding box center [656, 277] width 1288 height 397
click at [942, 315] on div "🇸🇦 Made for [GEOGRAPHIC_DATA] Master Your Professional Exams Comprehensive ques…" at bounding box center [655, 277] width 609 height 223
drag, startPoint x: 849, startPoint y: 327, endPoint x: 395, endPoint y: 164, distance: 483.0
click at [395, 164] on section "🇸🇦 Made for [GEOGRAPHIC_DATA] Master Your Professional Exams Comprehensive ques…" at bounding box center [656, 277] width 1288 height 397
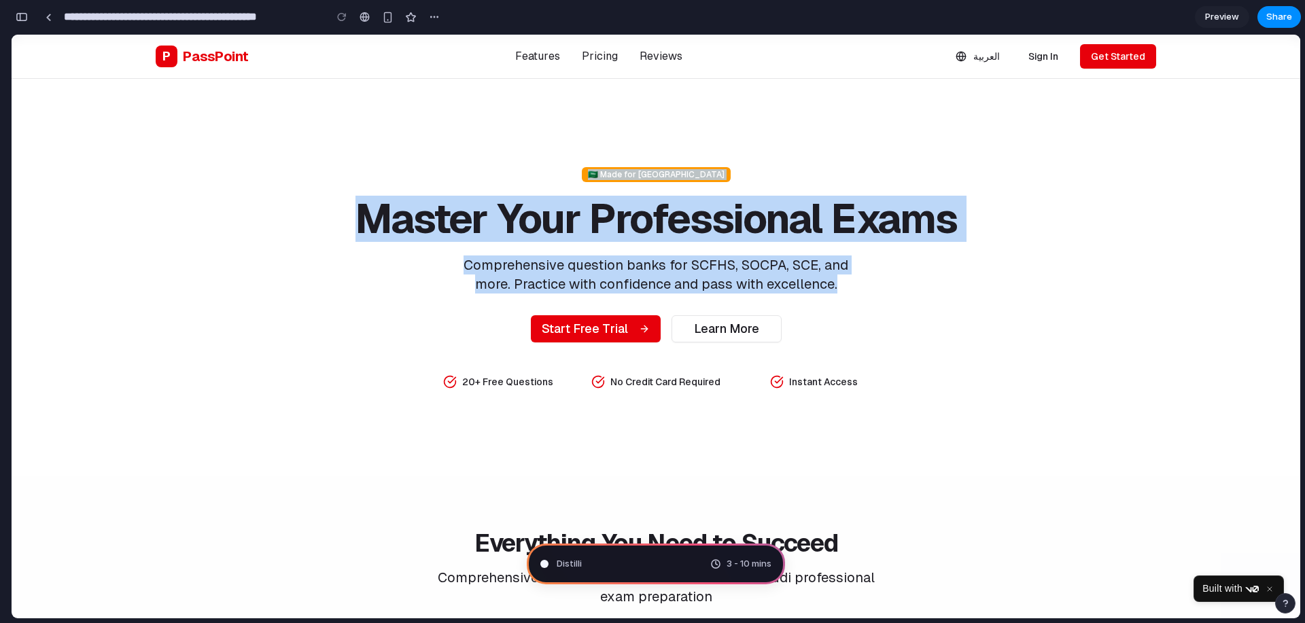
click at [842, 227] on h1 "Master Your Professional Exams" at bounding box center [655, 218] width 609 height 41
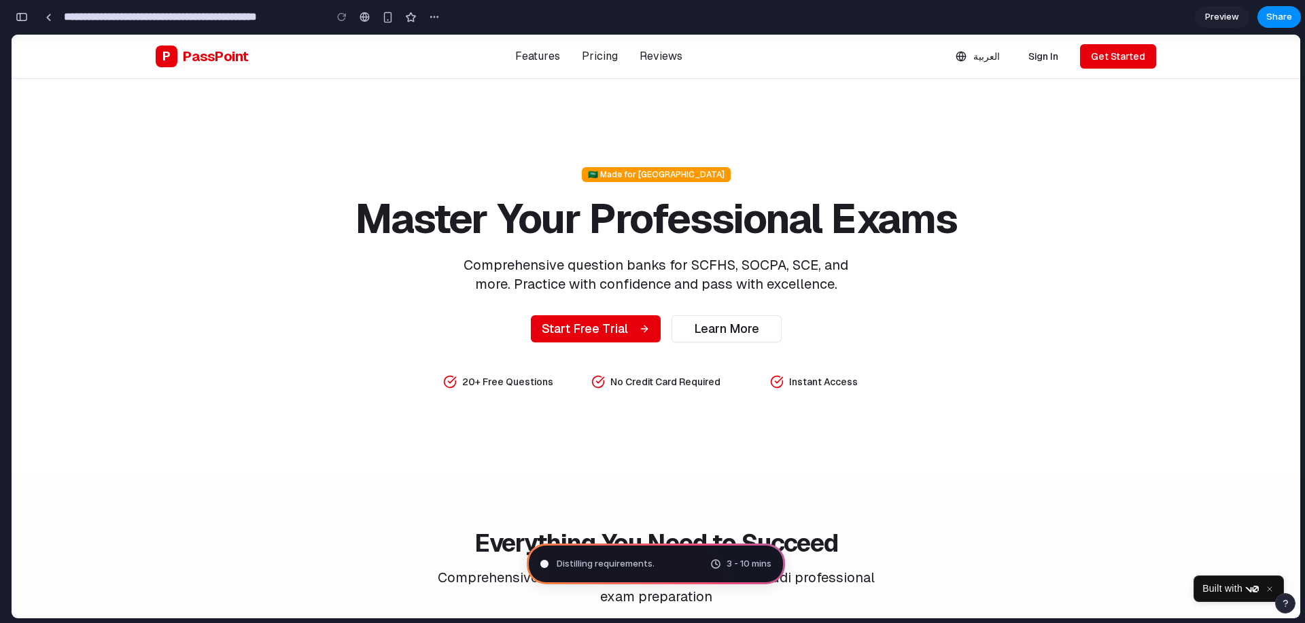
click at [624, 561] on span "Distilling requirements ." at bounding box center [606, 564] width 98 height 14
click at [637, 559] on span "Distilling requirements ..." at bounding box center [608, 564] width 102 height 14
click at [548, 561] on div "Cal" at bounding box center [555, 564] width 31 height 14
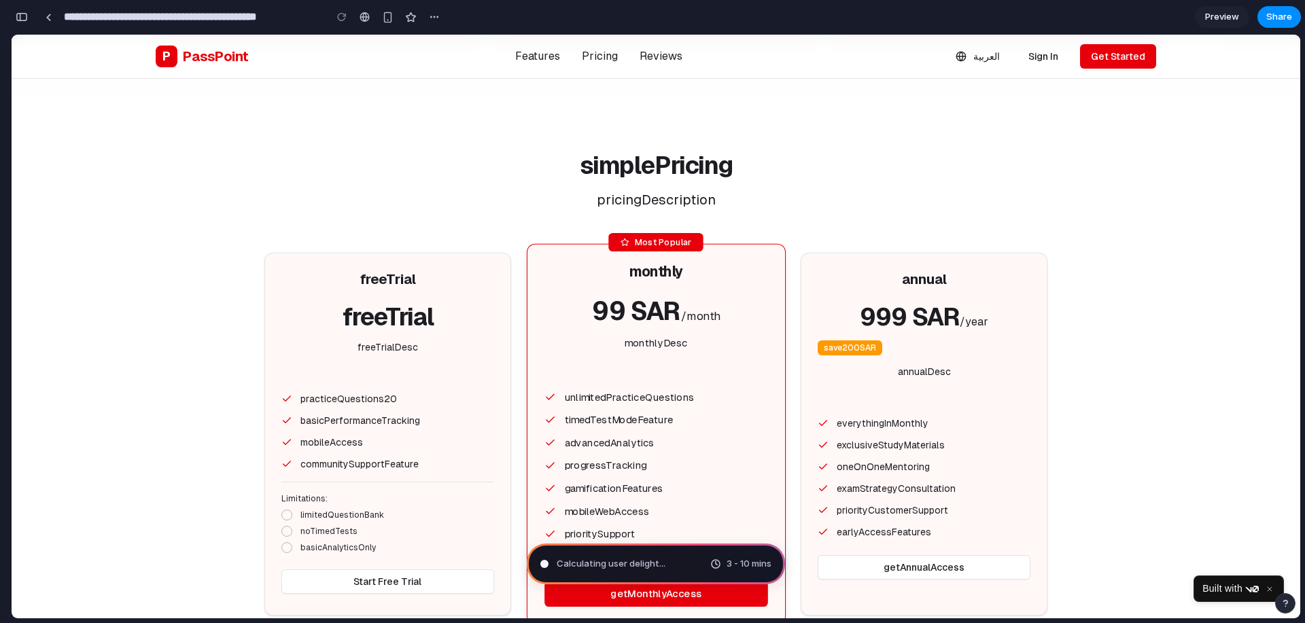
scroll to position [1427, 0]
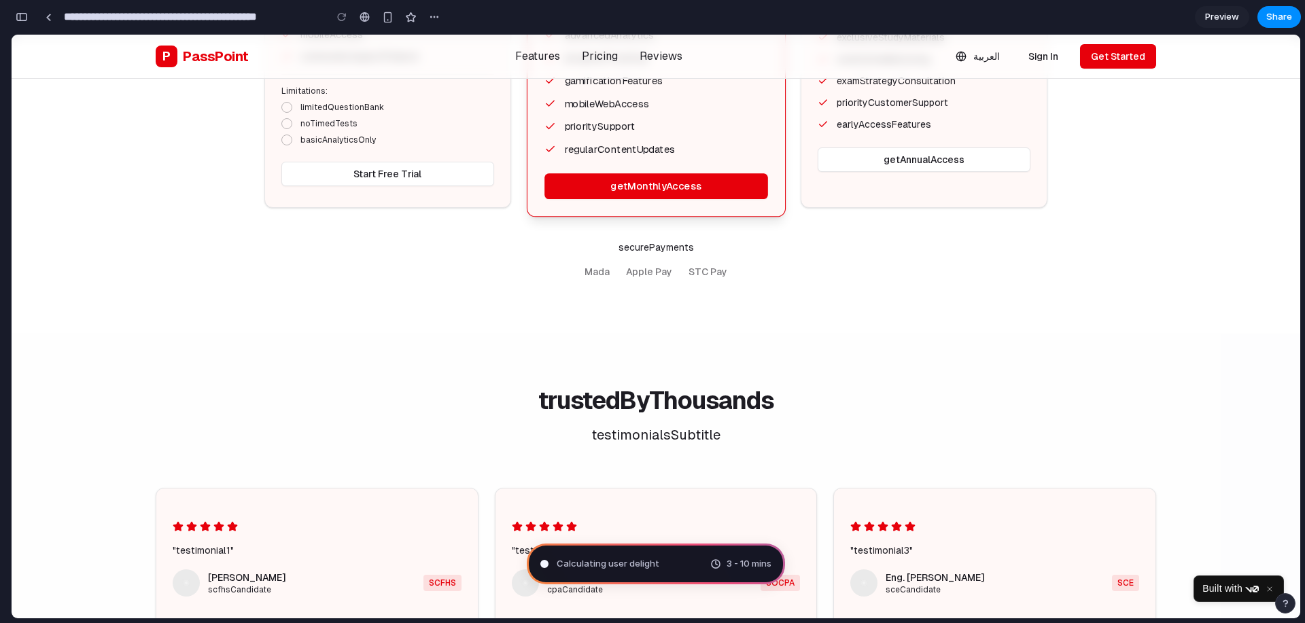
type input "**********"
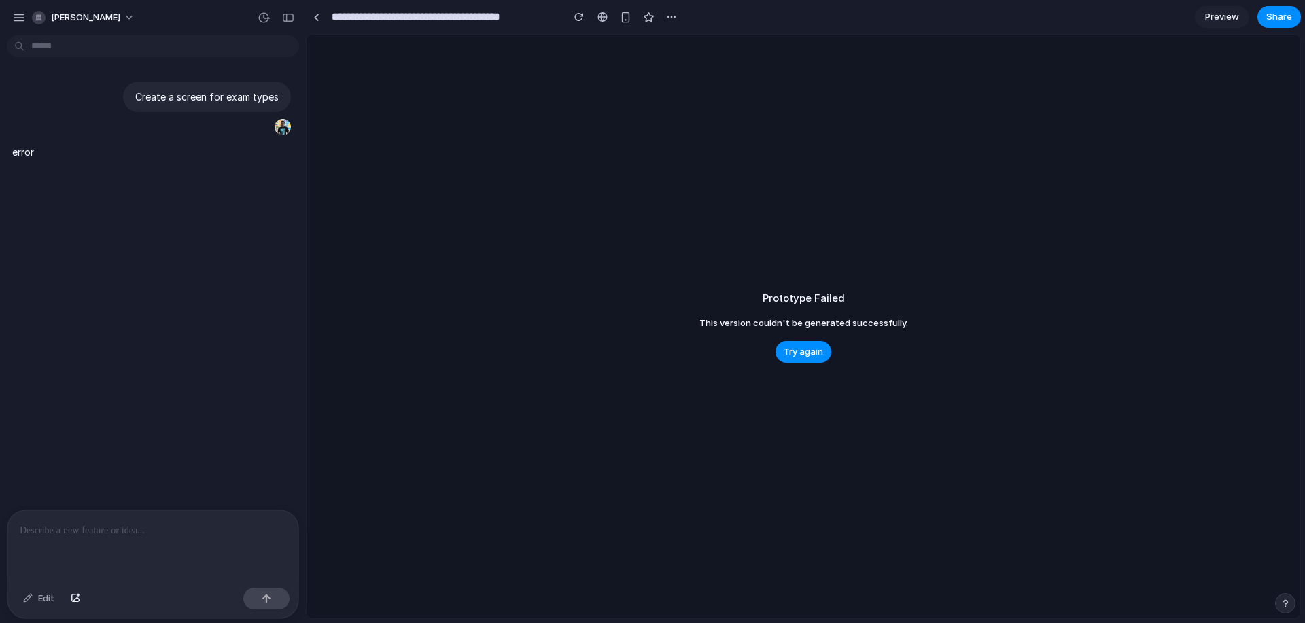
scroll to position [0, 0]
click at [811, 353] on span "Try again" at bounding box center [803, 352] width 39 height 14
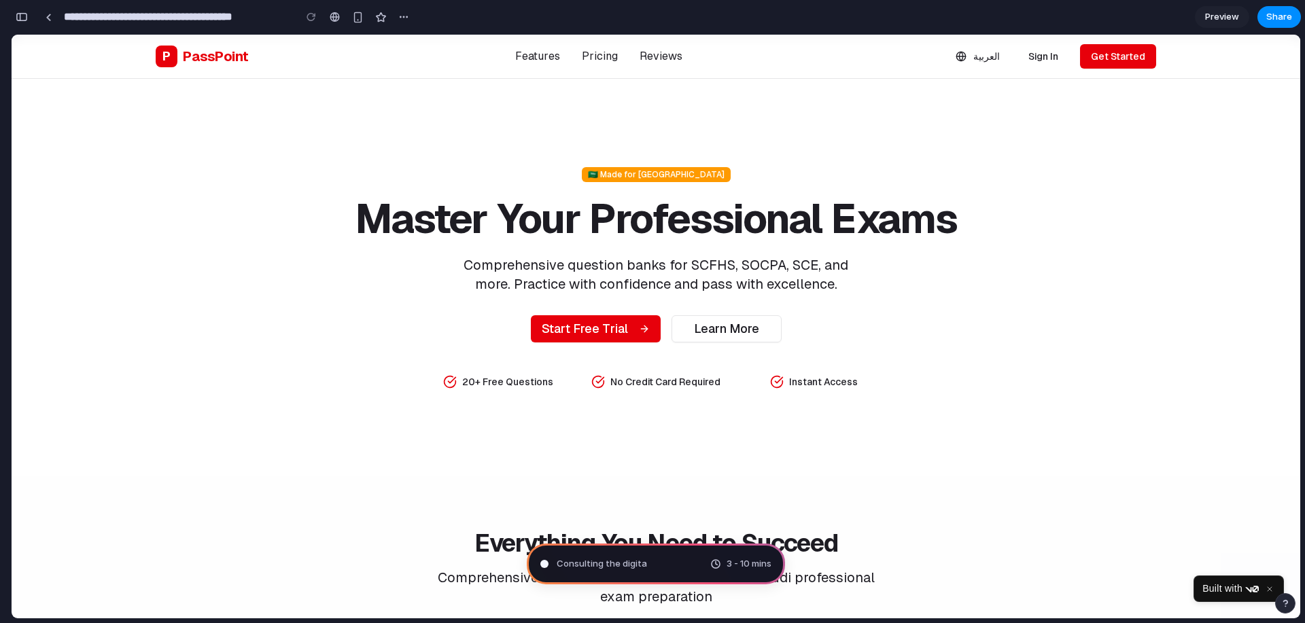
click at [1096, 389] on div "🇸🇦 Made for [GEOGRAPHIC_DATA] Master Your Professional Exams Comprehensive ques…" at bounding box center [656, 277] width 1044 height 223
click at [1133, 141] on section "🇸🇦 Made for [GEOGRAPHIC_DATA] Master Your Professional Exams Comprehensive ques…" at bounding box center [656, 277] width 1288 height 397
click at [630, 561] on span "Brewing product ideas" at bounding box center [605, 564] width 96 height 14
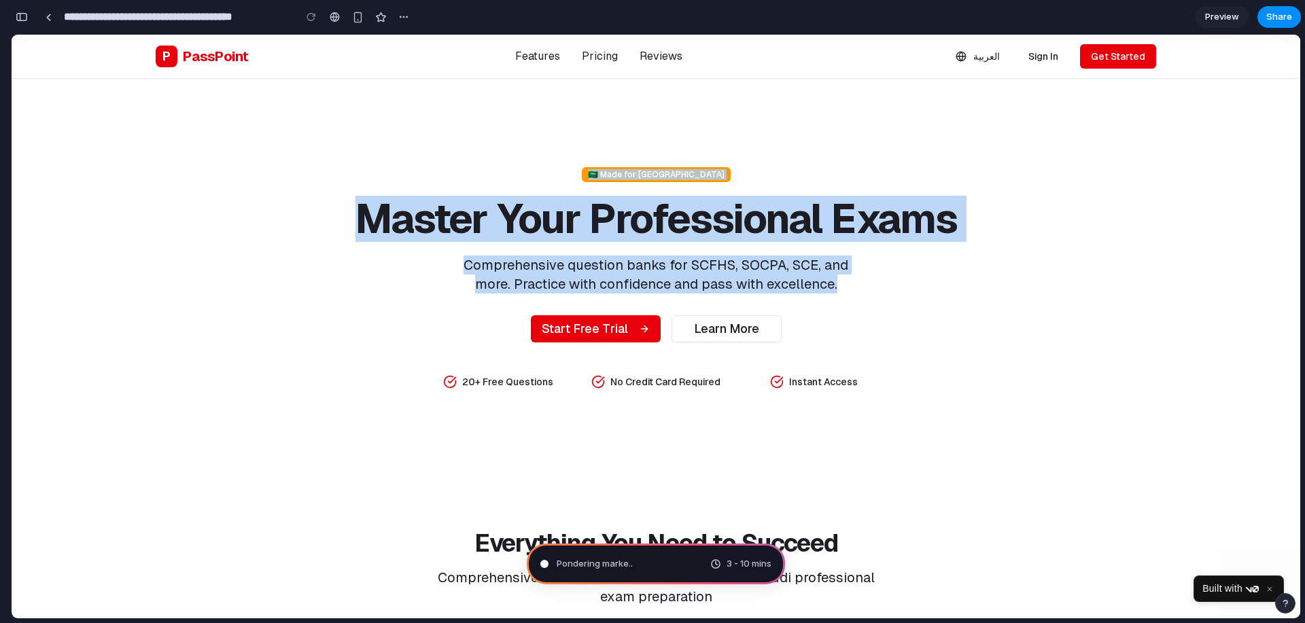
drag, startPoint x: 759, startPoint y: 284, endPoint x: 541, endPoint y: 174, distance: 244.3
click at [544, 174] on div "🇸🇦 Made for [GEOGRAPHIC_DATA] Master Your Professional Exams Comprehensive ques…" at bounding box center [655, 277] width 609 height 223
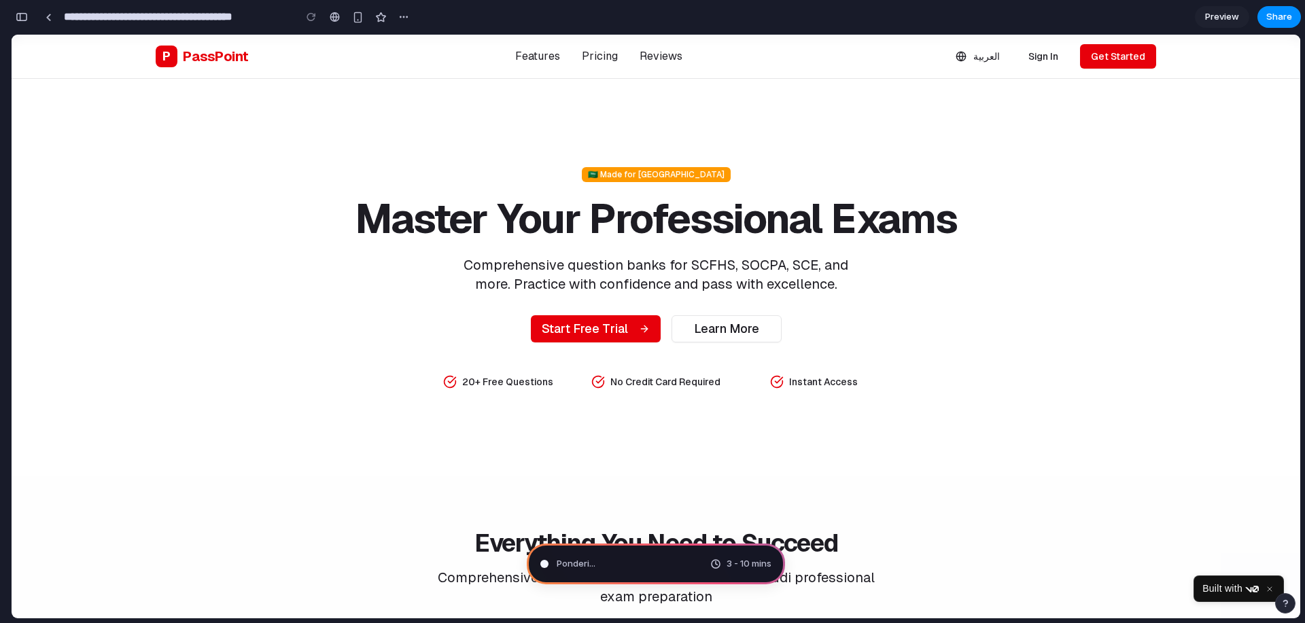
click at [512, 177] on div "🇸🇦 Made for [GEOGRAPHIC_DATA] Master Your Professional Exams Comprehensive ques…" at bounding box center [655, 277] width 609 height 223
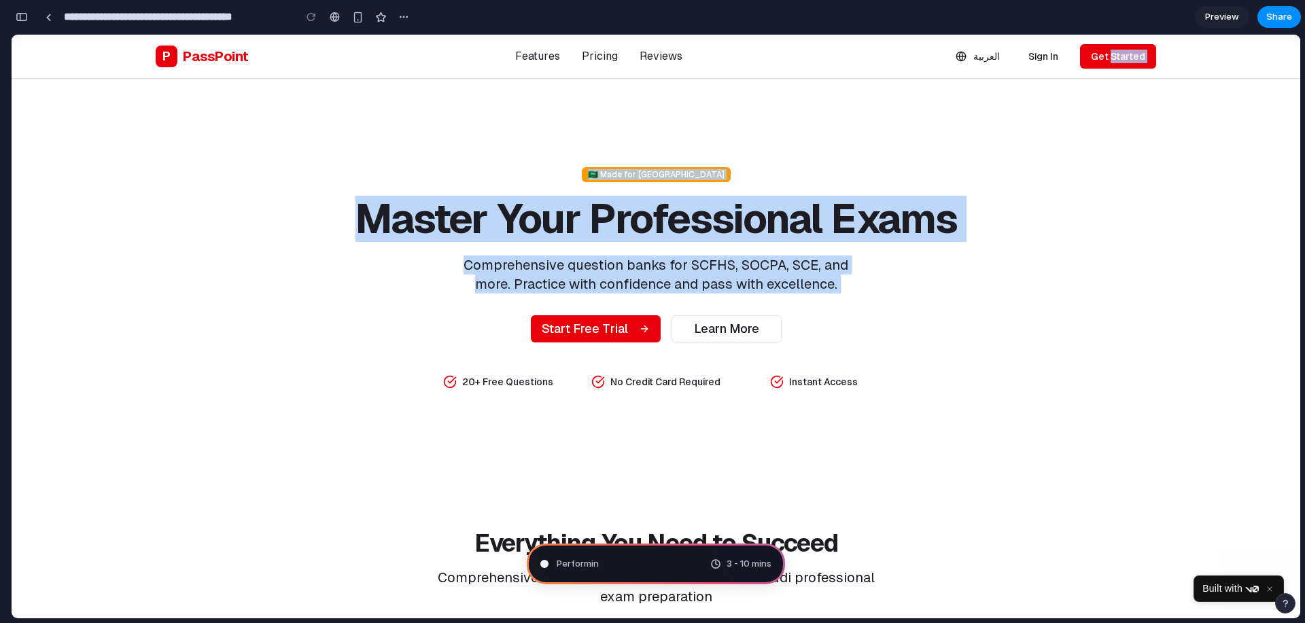
drag, startPoint x: 518, startPoint y: 178, endPoint x: 1034, endPoint y: 332, distance: 537.5
click at [1034, 332] on div "🇸🇦 Made for [GEOGRAPHIC_DATA] Master Your Professional Exams Comprehensive ques…" at bounding box center [656, 277] width 1044 height 223
